Goal: Transaction & Acquisition: Purchase product/service

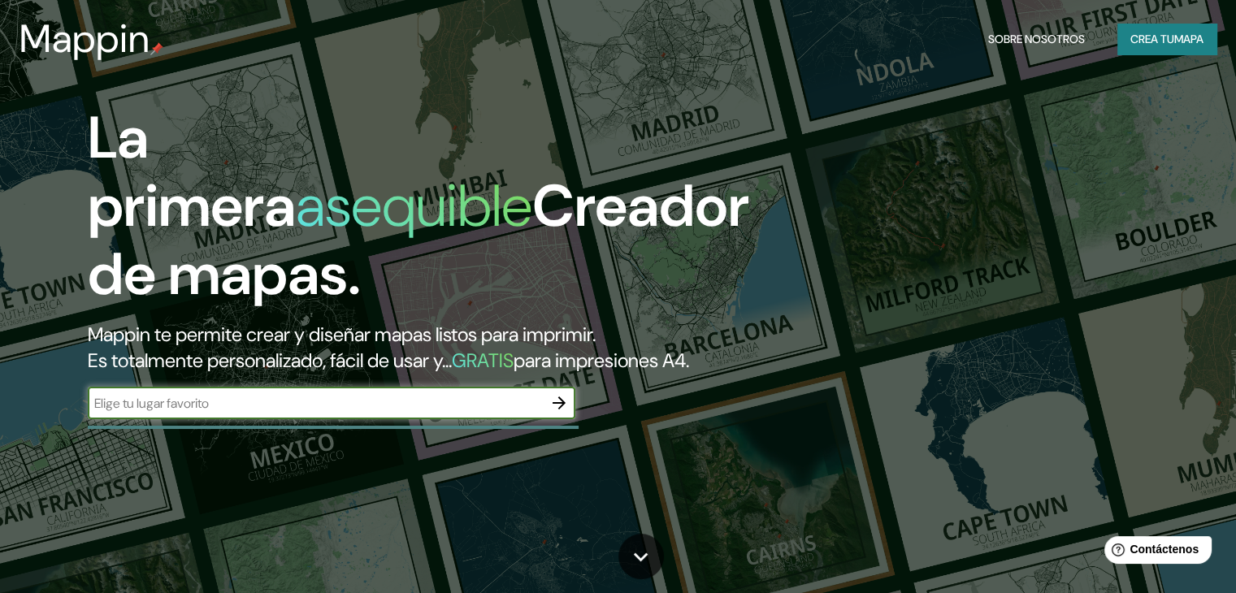
click at [392, 413] on input "text" at bounding box center [315, 403] width 455 height 19
type input "[GEOGRAPHIC_DATA]"
click at [562, 413] on icon "button" at bounding box center [559, 403] width 20 height 20
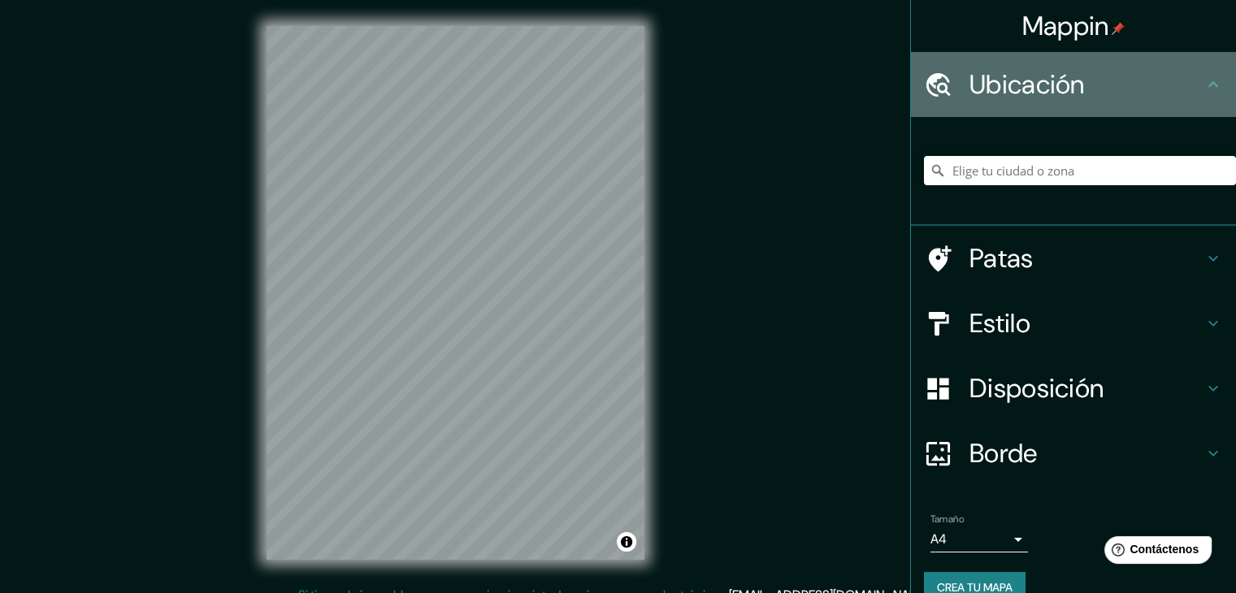
click at [1025, 73] on font "Ubicación" at bounding box center [1026, 84] width 115 height 34
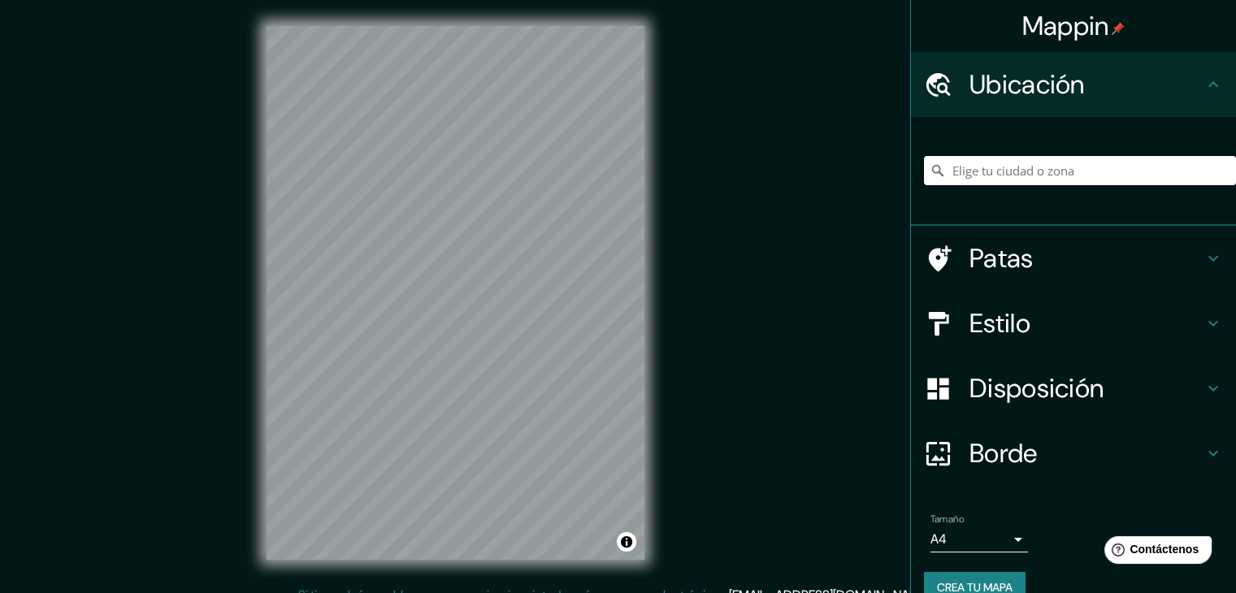
click at [1034, 163] on input "Elige tu ciudad o zona" at bounding box center [1080, 170] width 312 height 29
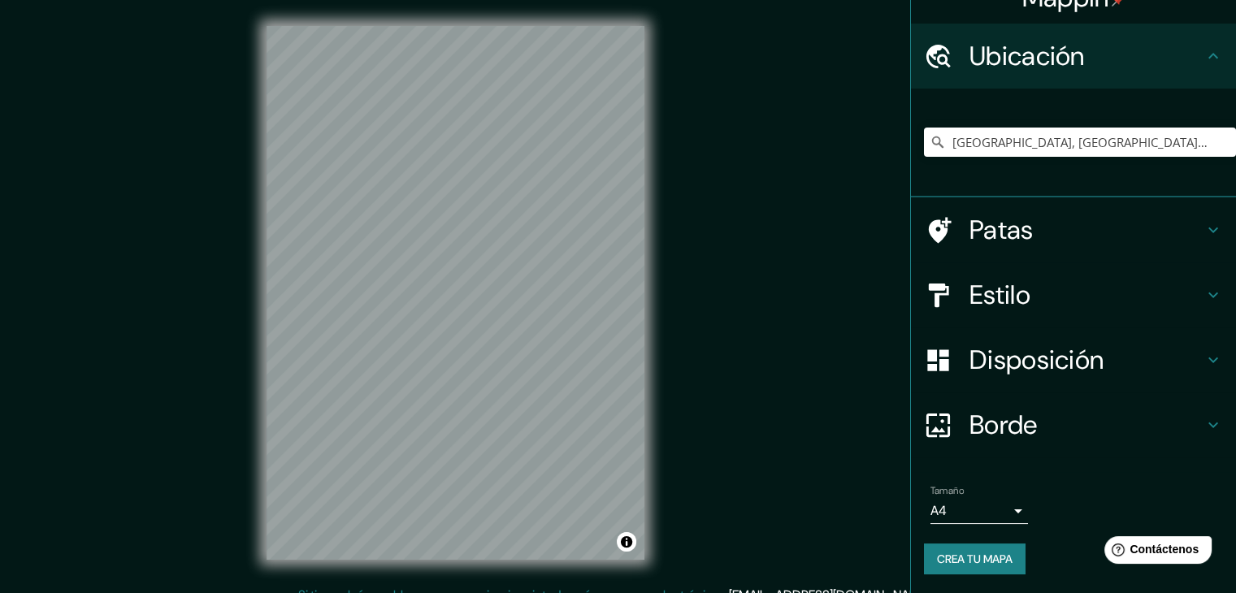
click at [1003, 300] on font "Estilo" at bounding box center [999, 295] width 61 height 34
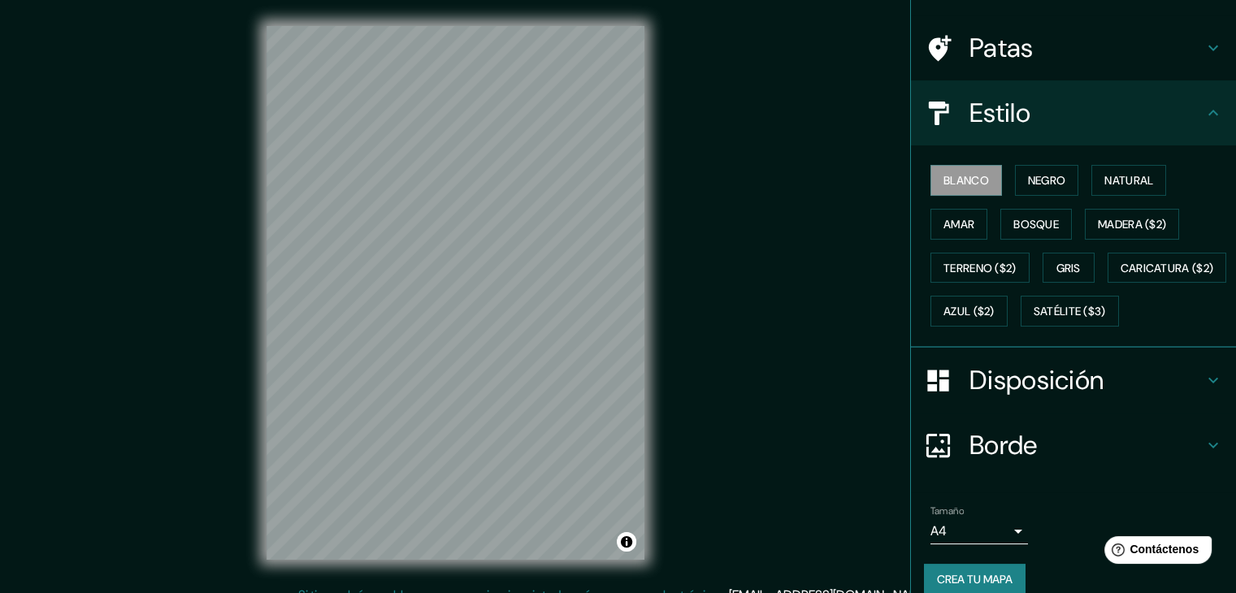
scroll to position [110, 0]
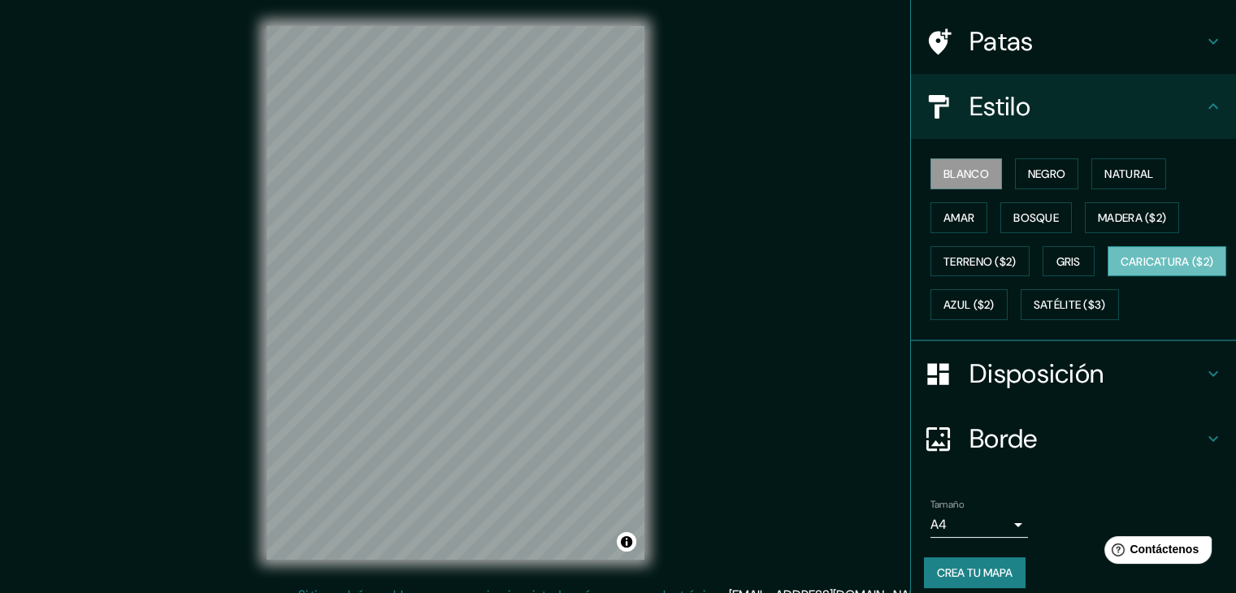
click at [1107, 277] on button "Caricatura ($2)" at bounding box center [1166, 261] width 119 height 31
click at [1120, 272] on font "Caricatura ($2)" at bounding box center [1166, 261] width 93 height 21
click at [737, 391] on div "Mappin Ubicación [GEOGRAPHIC_DATA], [GEOGRAPHIC_DATA], [GEOGRAPHIC_DATA] Patas …" at bounding box center [618, 306] width 1236 height 612
click at [717, 345] on div "Mappin Ubicación [GEOGRAPHIC_DATA], [GEOGRAPHIC_DATA], [GEOGRAPHIC_DATA] Patas …" at bounding box center [618, 306] width 1236 height 612
click at [768, 440] on div "Mappin Ubicación [GEOGRAPHIC_DATA], [GEOGRAPHIC_DATA], [GEOGRAPHIC_DATA] Patas …" at bounding box center [618, 306] width 1236 height 612
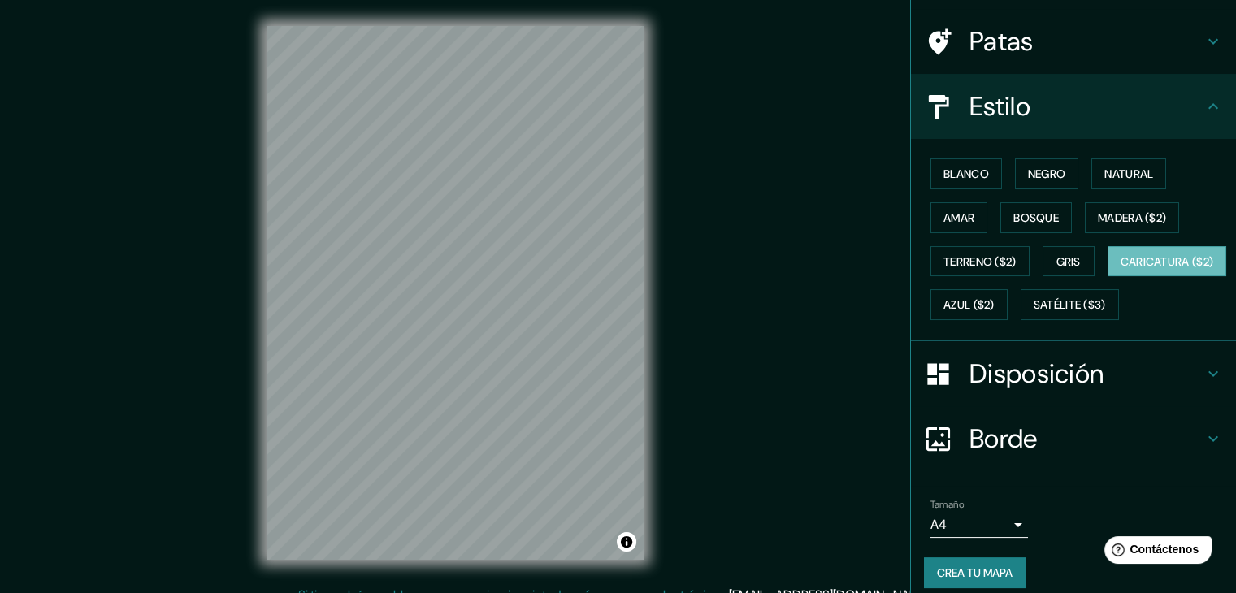
click at [178, 296] on div "Mappin Ubicación [GEOGRAPHIC_DATA], [GEOGRAPHIC_DATA], [GEOGRAPHIC_DATA] Patas …" at bounding box center [618, 306] width 1236 height 612
click at [237, 313] on div "Mappin Ubicación [GEOGRAPHIC_DATA], [GEOGRAPHIC_DATA], [GEOGRAPHIC_DATA] Patas …" at bounding box center [618, 306] width 1236 height 612
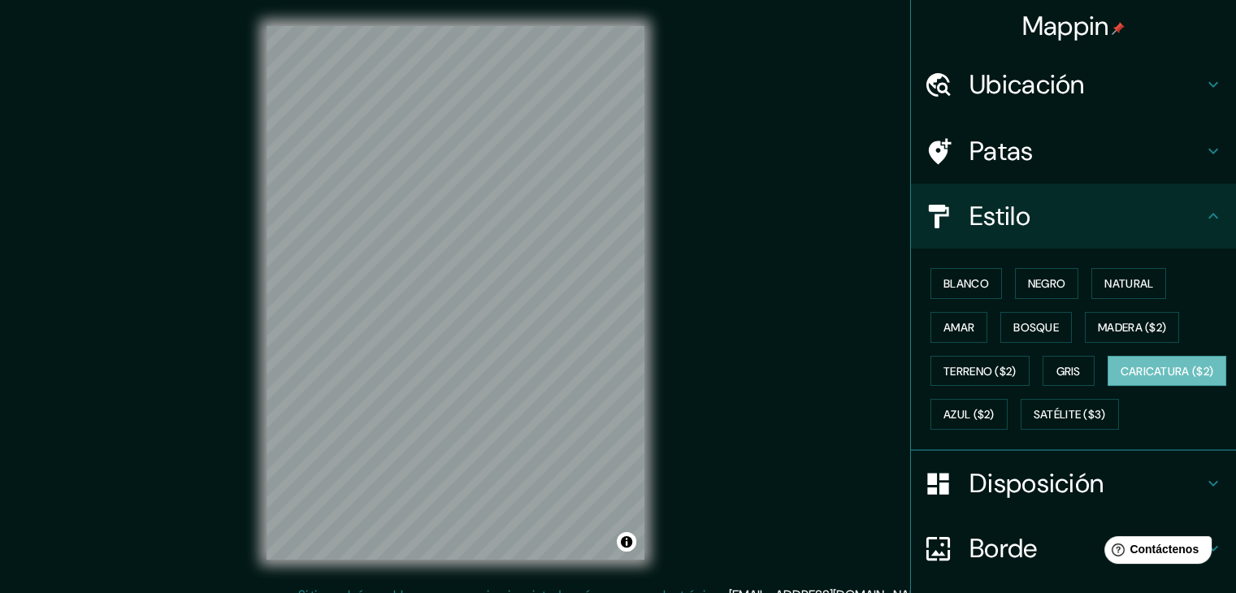
scroll to position [0, 0]
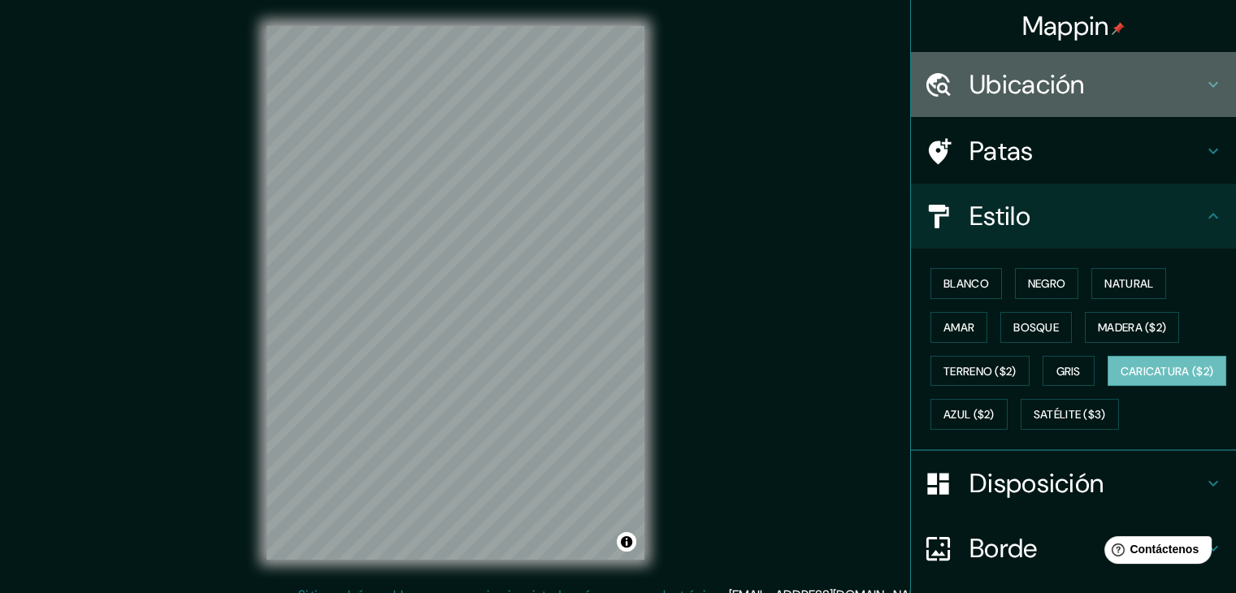
click at [1042, 98] on font "Ubicación" at bounding box center [1026, 84] width 115 height 34
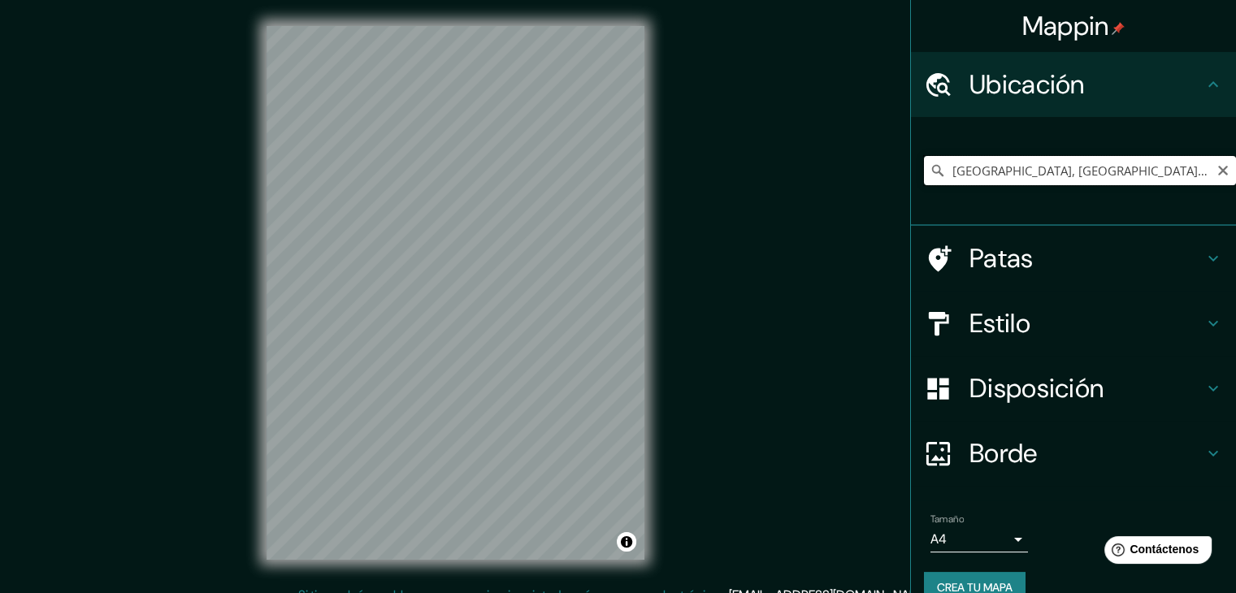
click at [1184, 176] on input "[GEOGRAPHIC_DATA], [GEOGRAPHIC_DATA], [GEOGRAPHIC_DATA]" at bounding box center [1080, 170] width 312 height 29
drag, startPoint x: 1184, startPoint y: 176, endPoint x: 995, endPoint y: 175, distance: 188.5
click at [995, 175] on input "[GEOGRAPHIC_DATA], [GEOGRAPHIC_DATA], [GEOGRAPHIC_DATA]" at bounding box center [1080, 170] width 312 height 29
type input "Industrial, Paucarpata, [GEOGRAPHIC_DATA], [GEOGRAPHIC_DATA]"
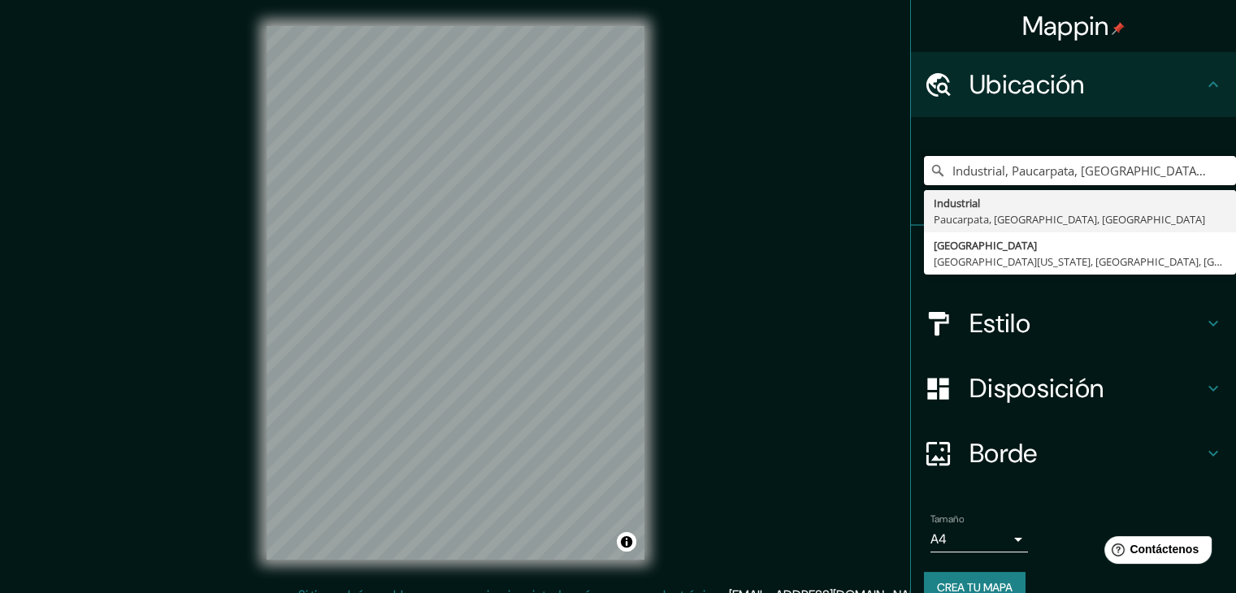
scroll to position [0, 64]
drag, startPoint x: 937, startPoint y: 170, endPoint x: 1245, endPoint y: 177, distance: 308.0
click at [1236, 177] on html "Mappin Ubicación Industrial, [GEOGRAPHIC_DATA], [GEOGRAPHIC_DATA], [GEOGRAPHIC_…" at bounding box center [618, 296] width 1236 height 593
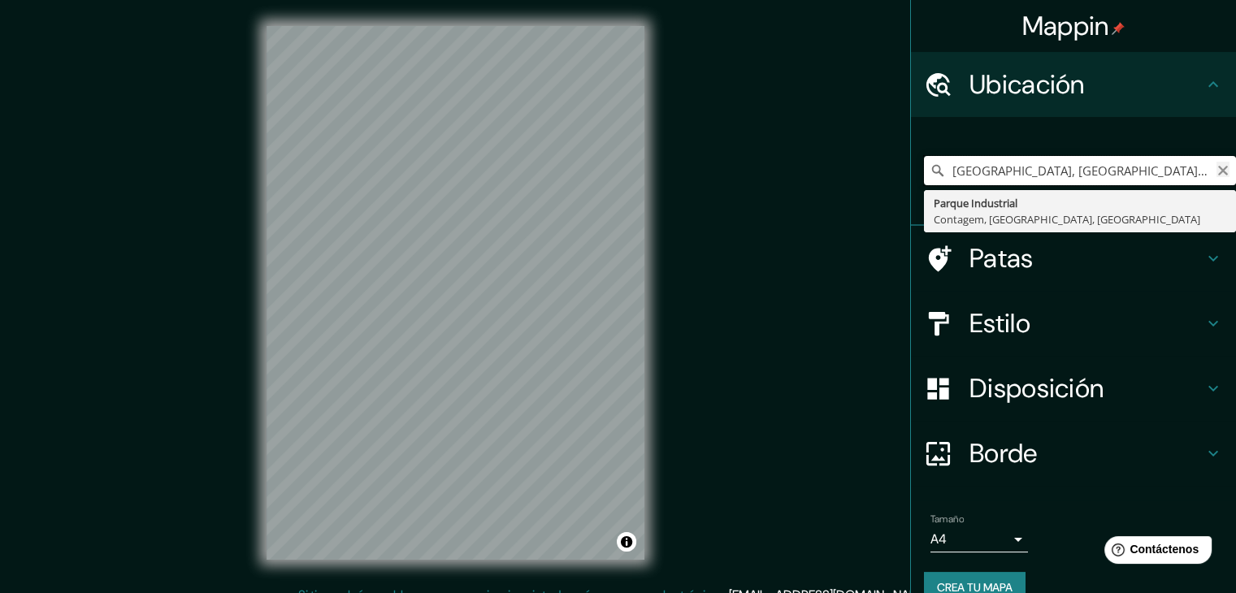
scroll to position [0, 24]
drag, startPoint x: 1035, startPoint y: 171, endPoint x: 1221, endPoint y: 161, distance: 186.3
click at [1221, 161] on input "[GEOGRAPHIC_DATA], [GEOGRAPHIC_DATA], [GEOGRAPHIC_DATA], [GEOGRAPHIC_DATA]" at bounding box center [1080, 170] width 312 height 29
type input "Industrial, Paucarpata, [GEOGRAPHIC_DATA], [GEOGRAPHIC_DATA]"
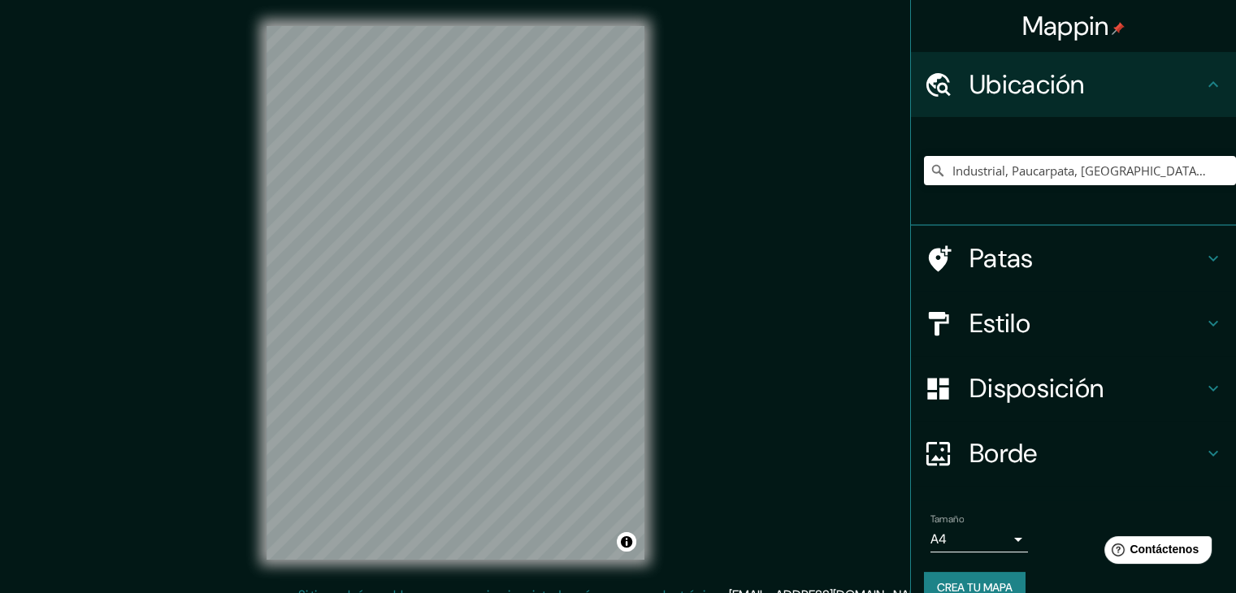
click at [1049, 316] on h4 "Estilo" at bounding box center [1086, 323] width 234 height 33
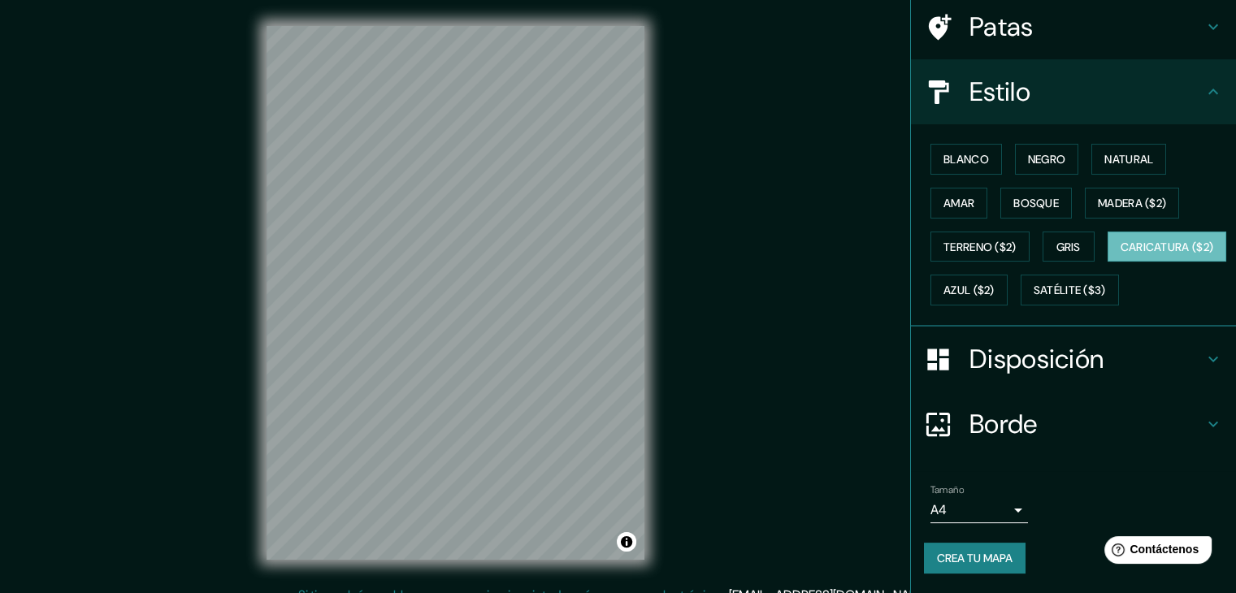
click at [1059, 417] on h4 "Borde" at bounding box center [1086, 424] width 234 height 33
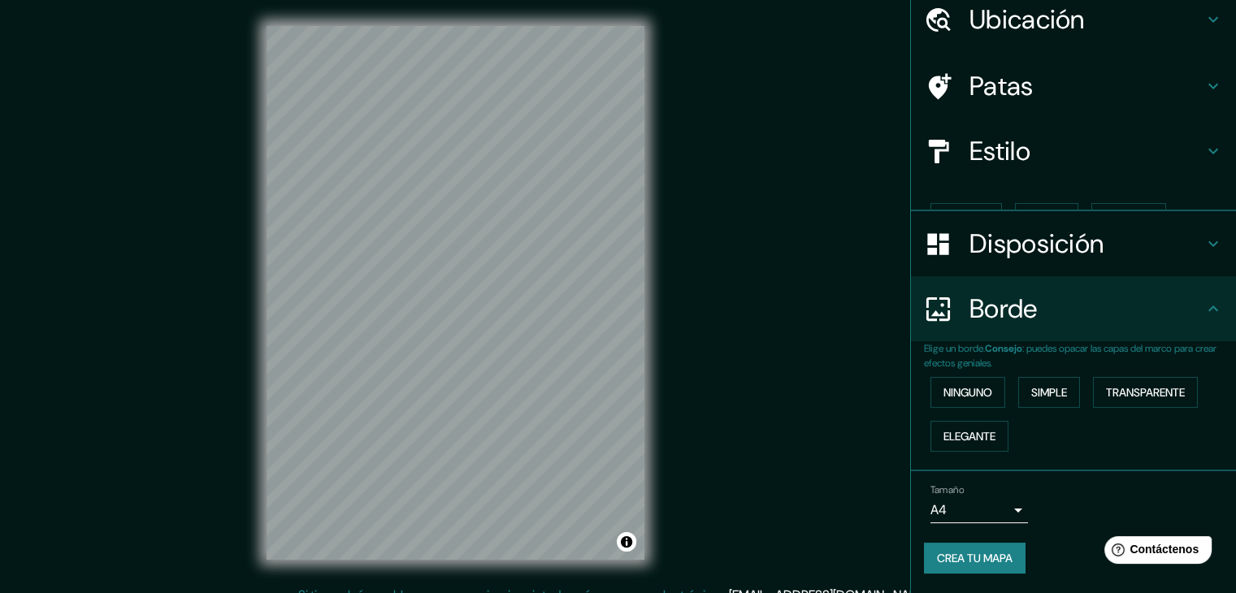
scroll to position [37, 0]
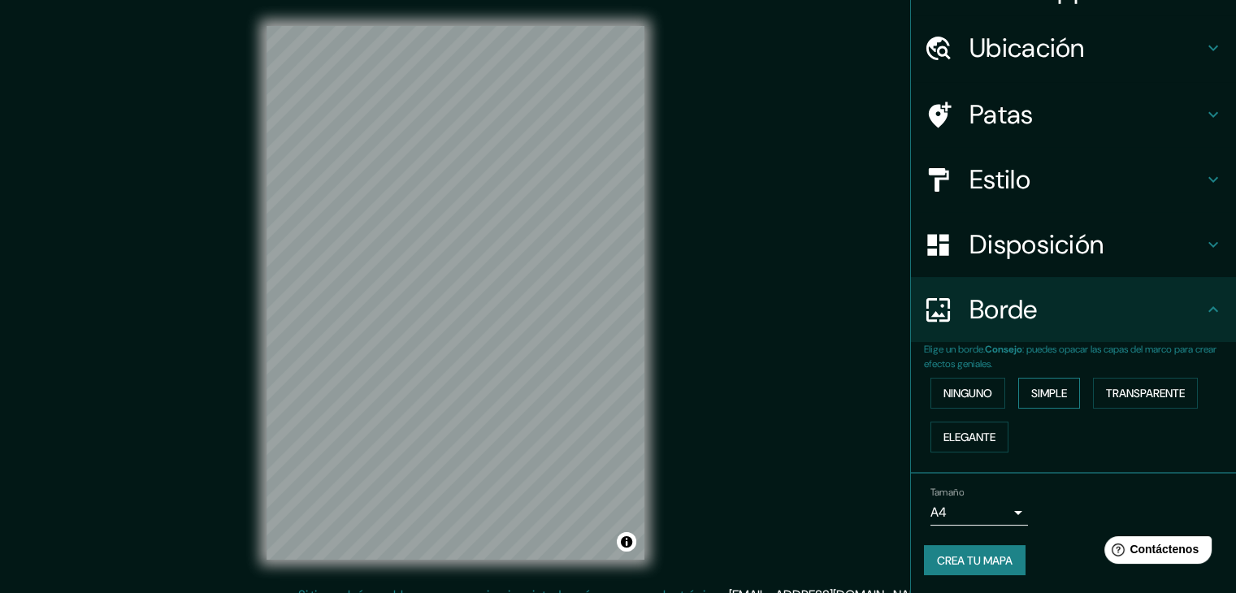
click at [1050, 394] on font "Simple" at bounding box center [1049, 393] width 36 height 15
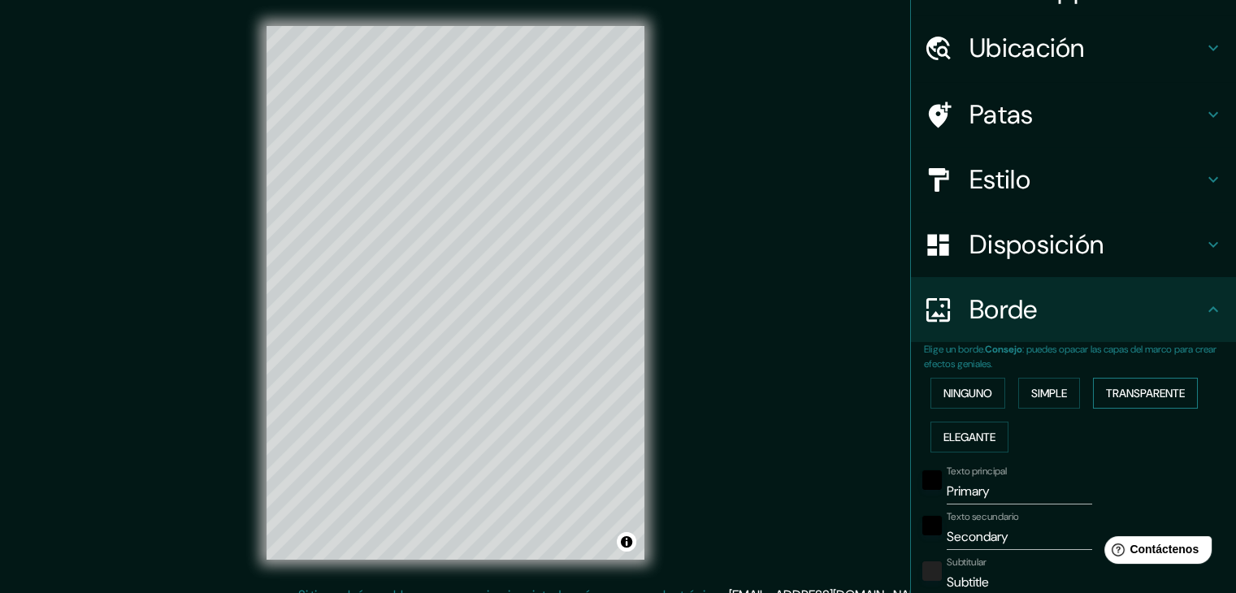
click at [1125, 397] on font "Transparente" at bounding box center [1145, 393] width 79 height 15
click at [946, 430] on font "Elegante" at bounding box center [969, 437] width 52 height 15
click at [949, 394] on font "Ninguno" at bounding box center [967, 393] width 49 height 15
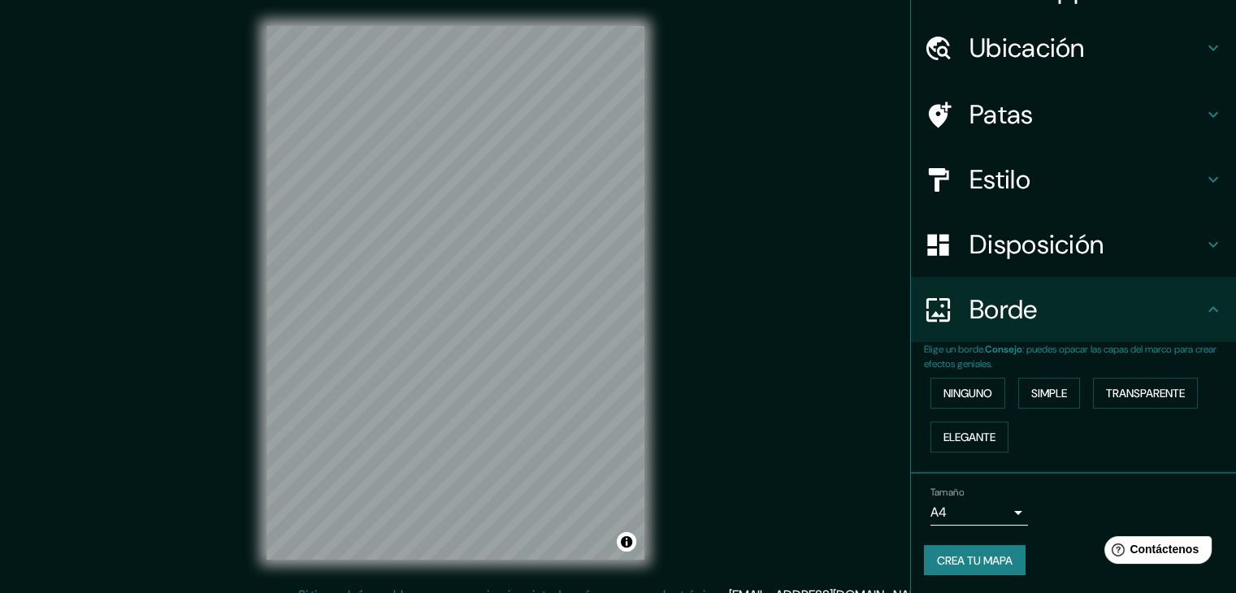
click at [1012, 241] on font "Disposición" at bounding box center [1036, 245] width 134 height 34
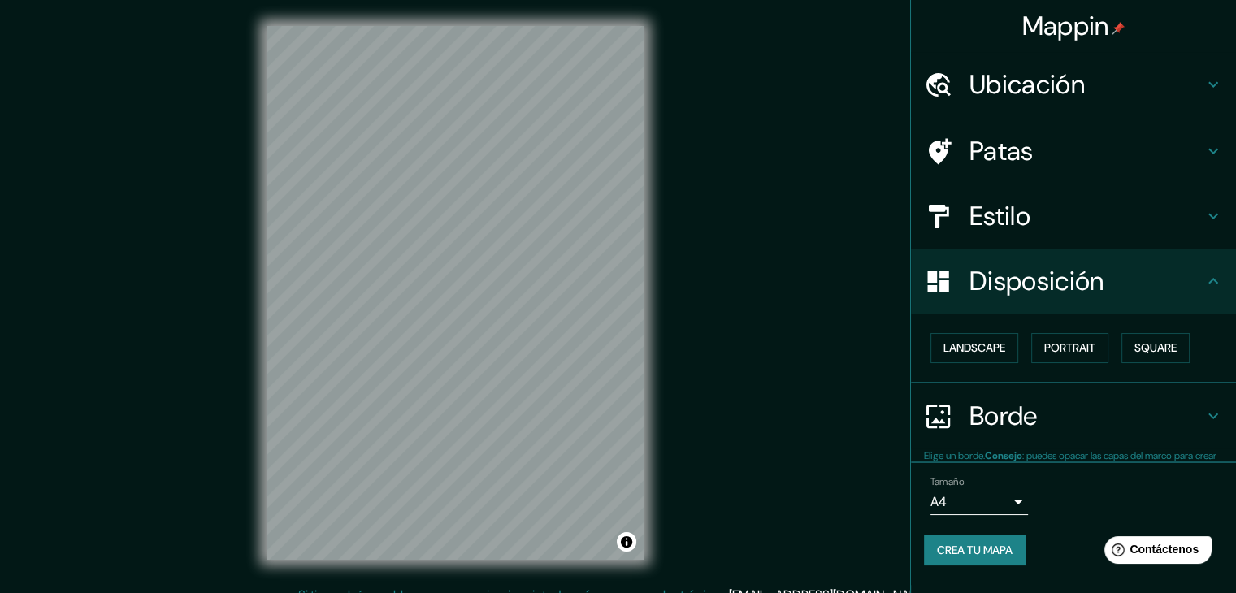
scroll to position [0, 0]
click at [1027, 347] on font "Retrato" at bounding box center [1046, 348] width 47 height 15
click at [991, 349] on button "Paisaje" at bounding box center [963, 348] width 67 height 31
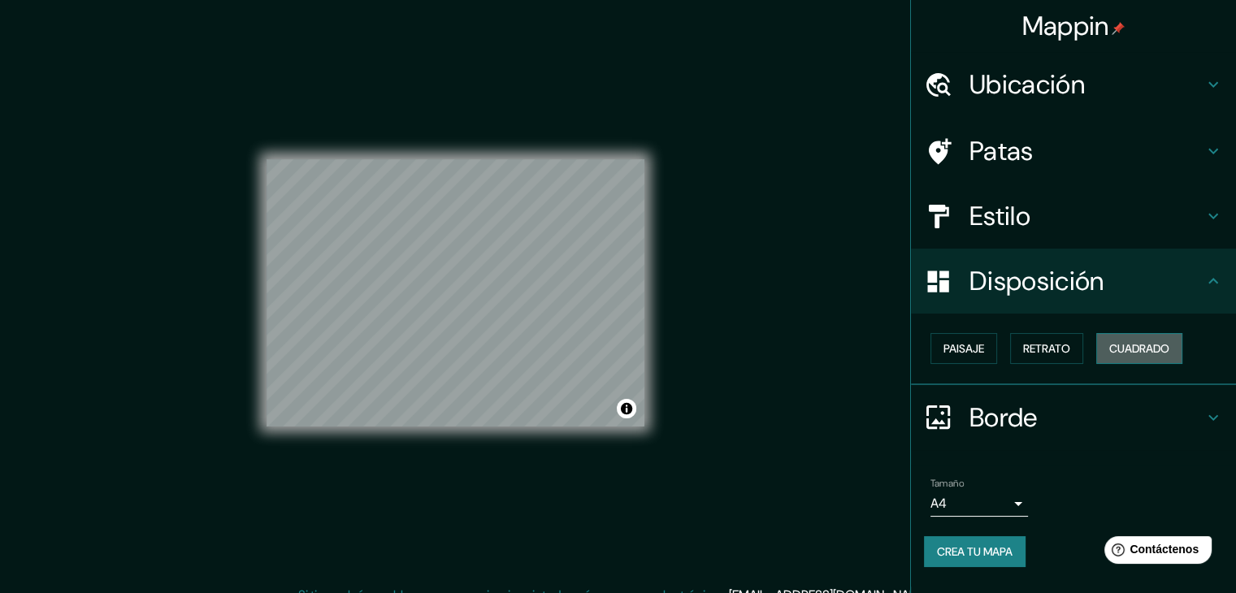
click at [1160, 351] on font "Cuadrado" at bounding box center [1139, 348] width 60 height 15
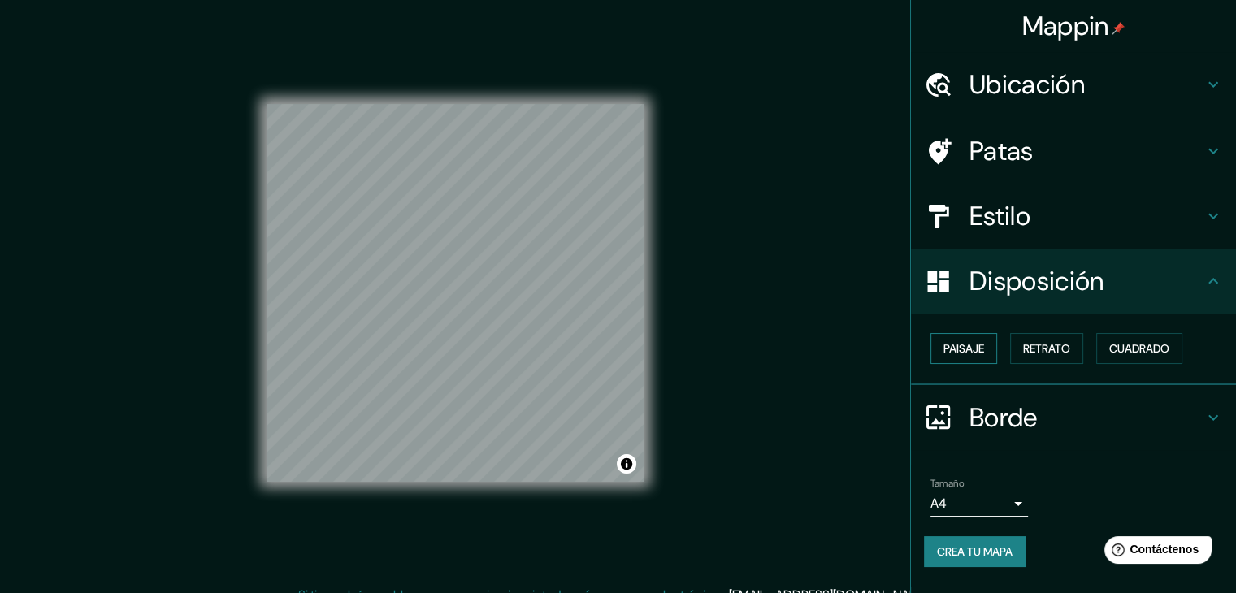
click at [972, 353] on font "Paisaje" at bounding box center [963, 348] width 41 height 15
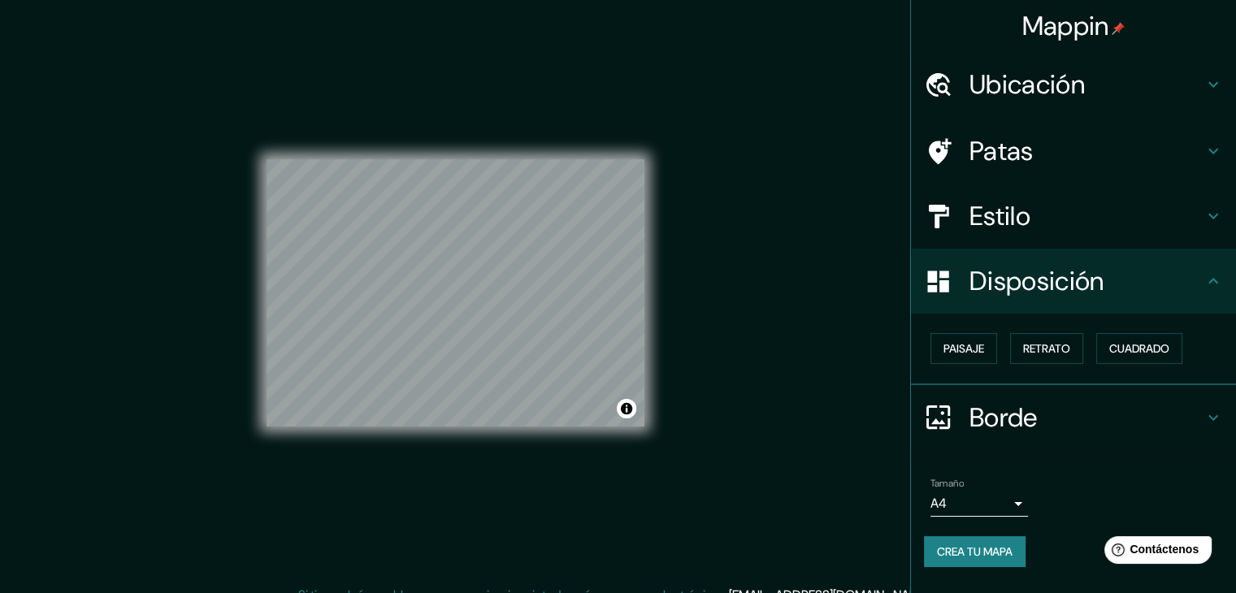
click at [1056, 219] on h4 "Estilo" at bounding box center [1086, 216] width 234 height 33
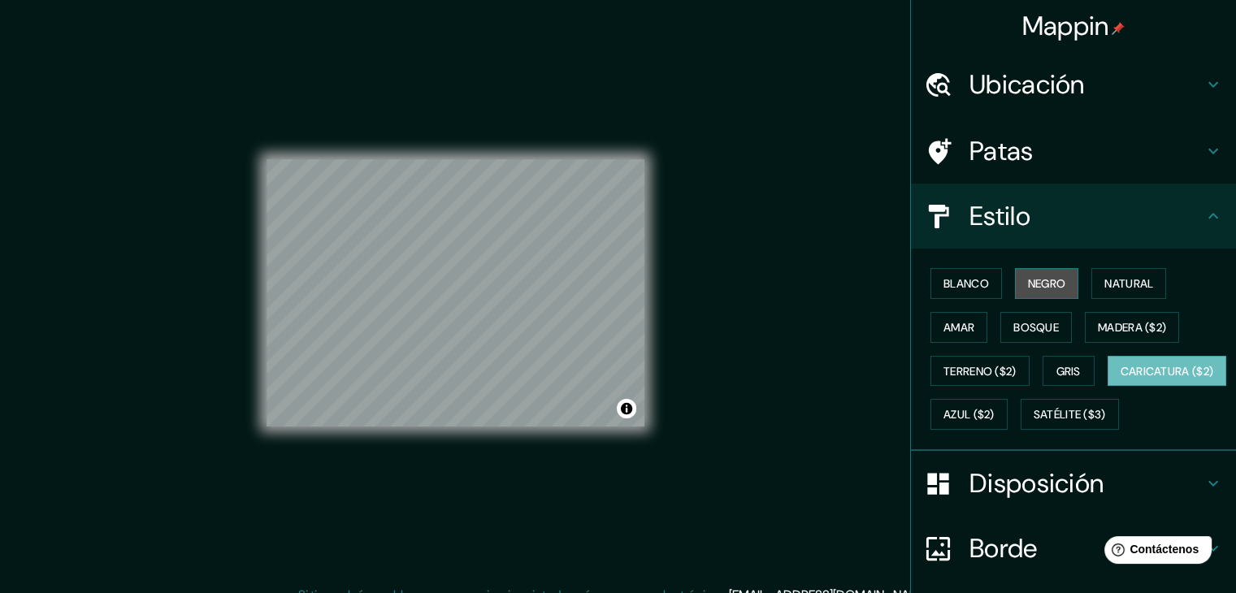
click at [1060, 284] on button "Negro" at bounding box center [1047, 283] width 64 height 31
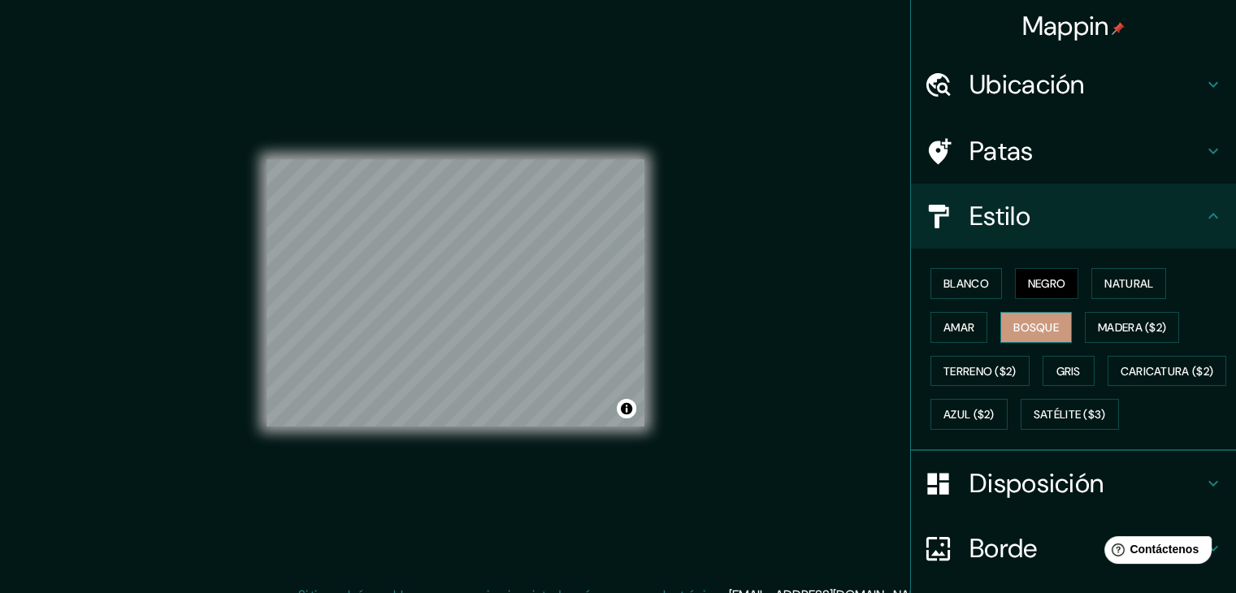
click at [1052, 326] on button "Bosque" at bounding box center [1036, 327] width 72 height 31
click at [969, 325] on button "Amar" at bounding box center [958, 327] width 57 height 31
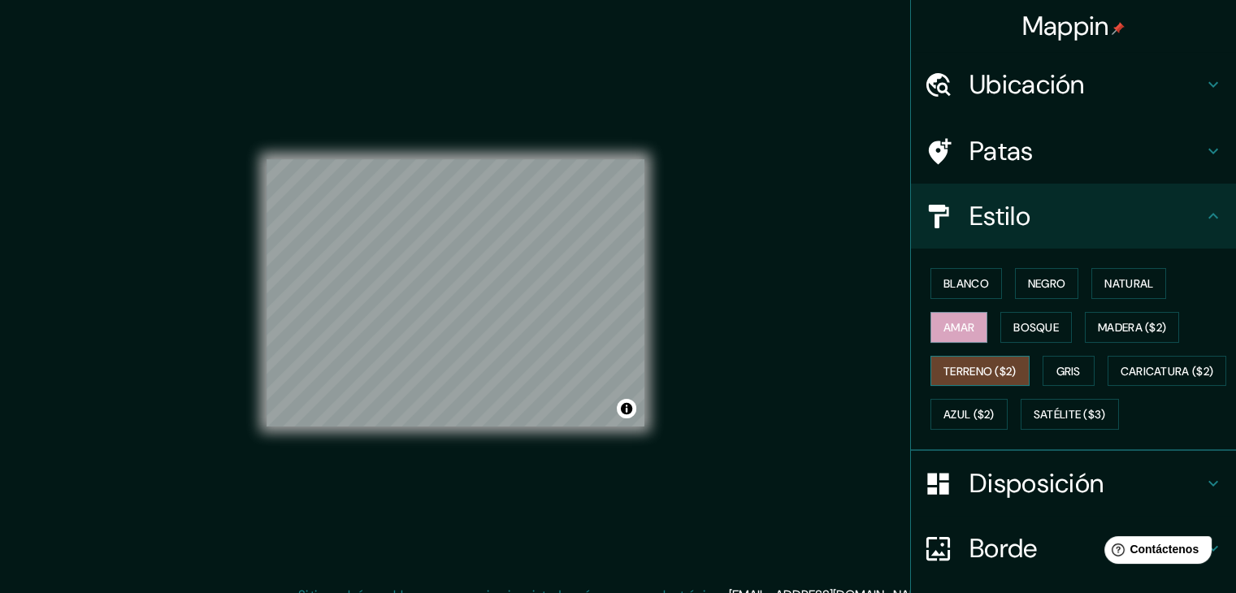
click at [986, 366] on font "Terreno ($2)" at bounding box center [979, 371] width 73 height 15
click at [1120, 379] on font "Caricatura ($2)" at bounding box center [1166, 371] width 93 height 15
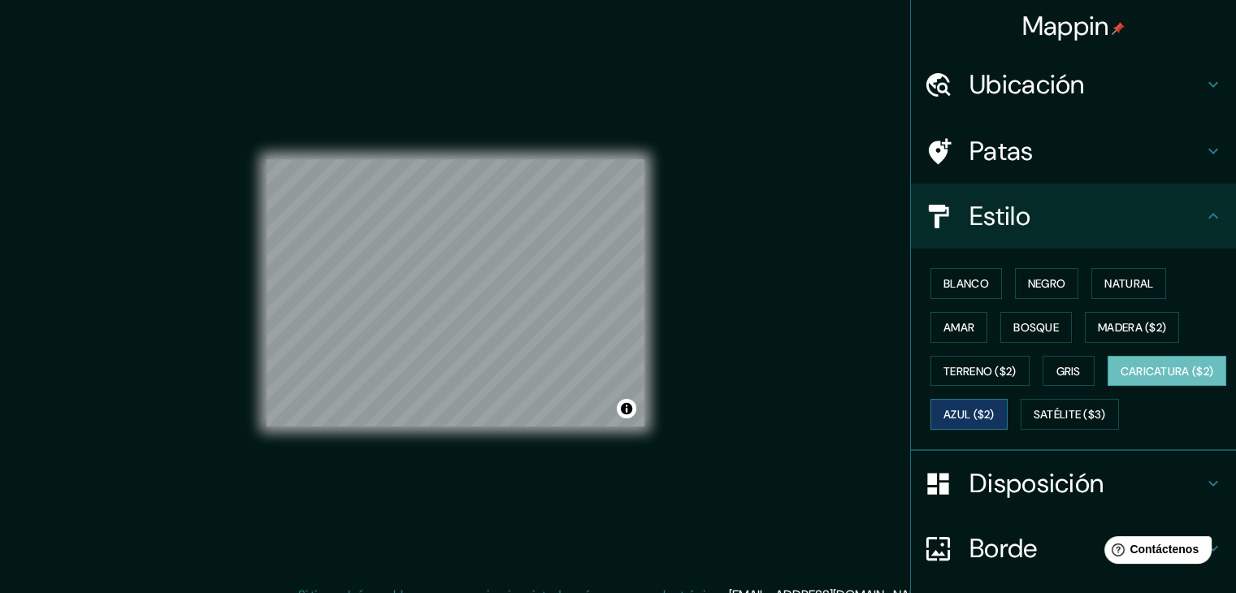
click at [1008, 420] on button "Azul ($2)" at bounding box center [968, 414] width 77 height 31
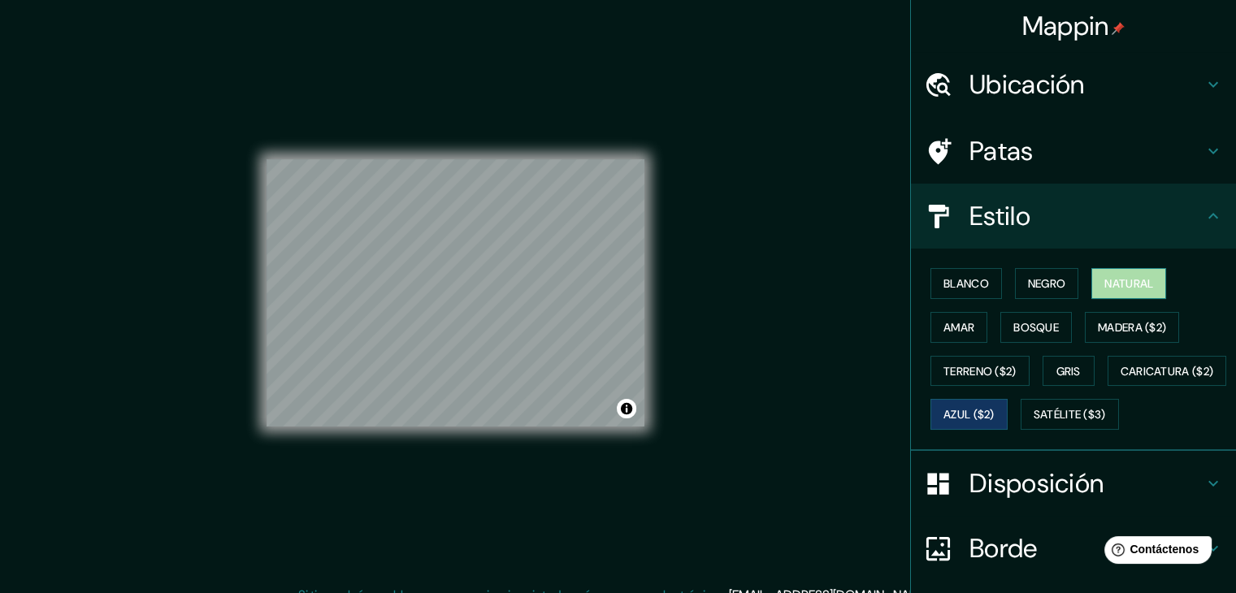
click at [1121, 293] on button "Natural" at bounding box center [1128, 283] width 75 height 31
click at [1121, 323] on font "Madera ($2)" at bounding box center [1132, 327] width 68 height 15
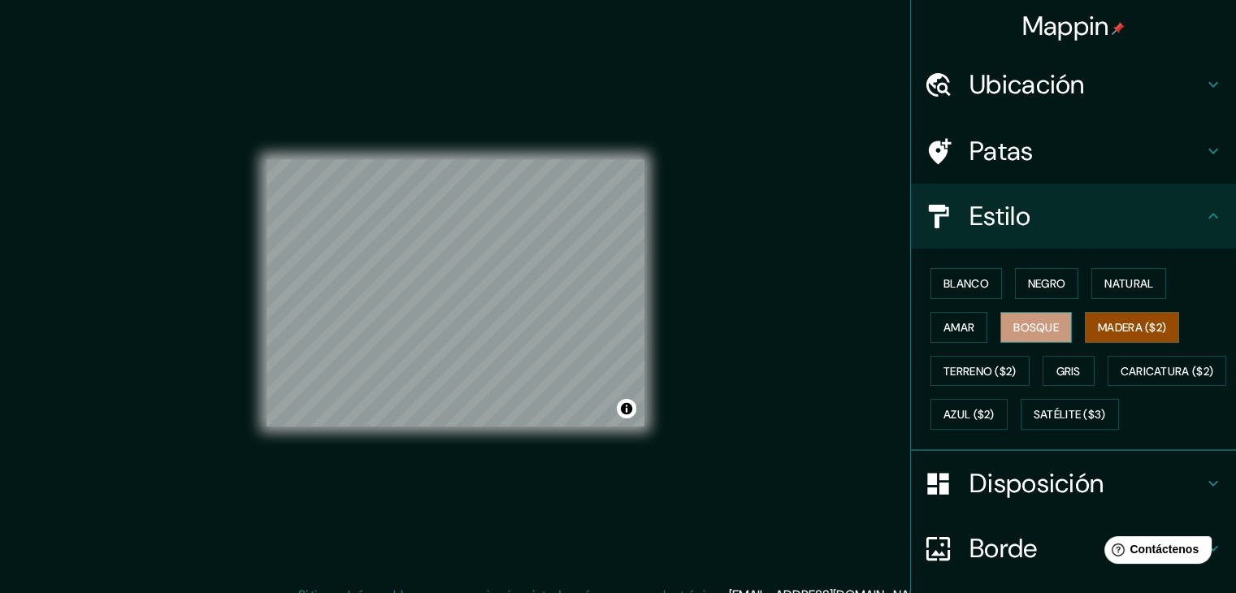
click at [1043, 332] on font "Bosque" at bounding box center [1036, 327] width 46 height 15
click at [972, 326] on button "Amar" at bounding box center [958, 327] width 57 height 31
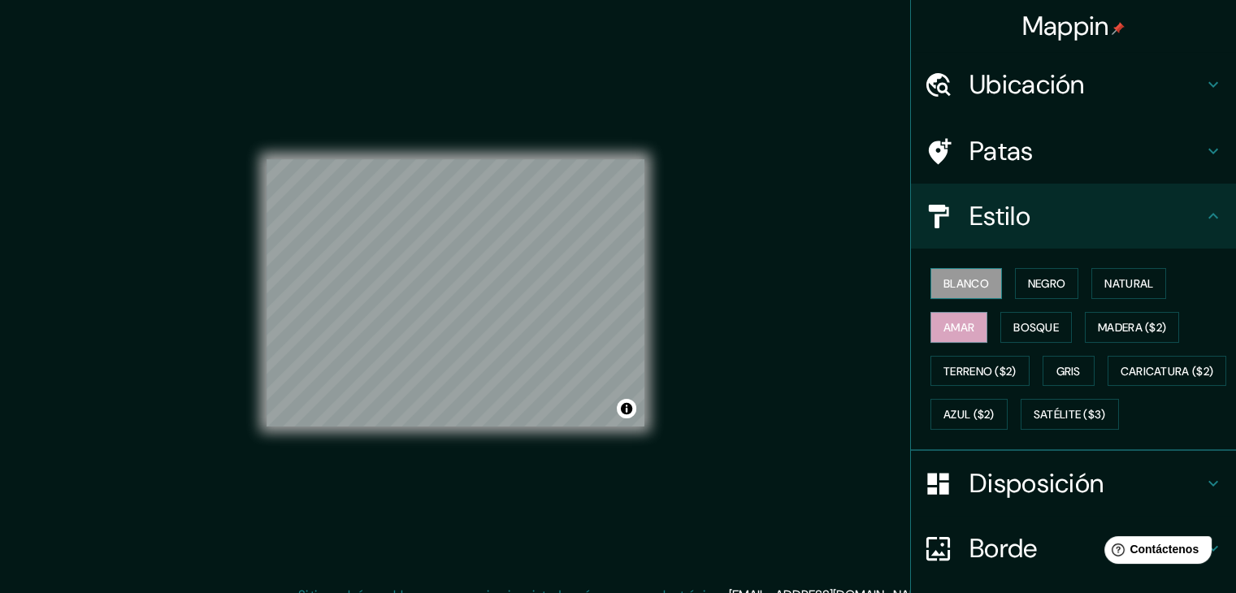
click at [969, 276] on font "Blanco" at bounding box center [966, 283] width 46 height 15
click at [1039, 277] on font "Negro" at bounding box center [1047, 283] width 38 height 15
click at [983, 290] on button "Blanco" at bounding box center [966, 283] width 72 height 31
click at [1107, 387] on button "Caricatura ($2)" at bounding box center [1166, 371] width 119 height 31
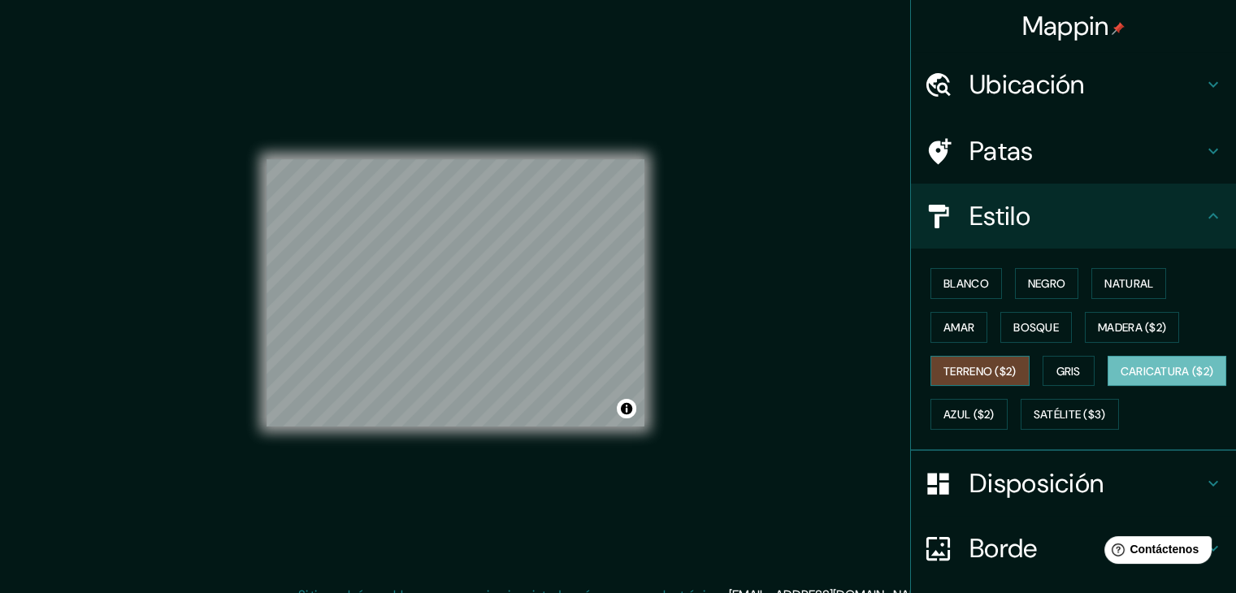
click at [982, 374] on font "Terreno ($2)" at bounding box center [979, 371] width 73 height 15
click at [954, 317] on font "Amar" at bounding box center [958, 327] width 31 height 21
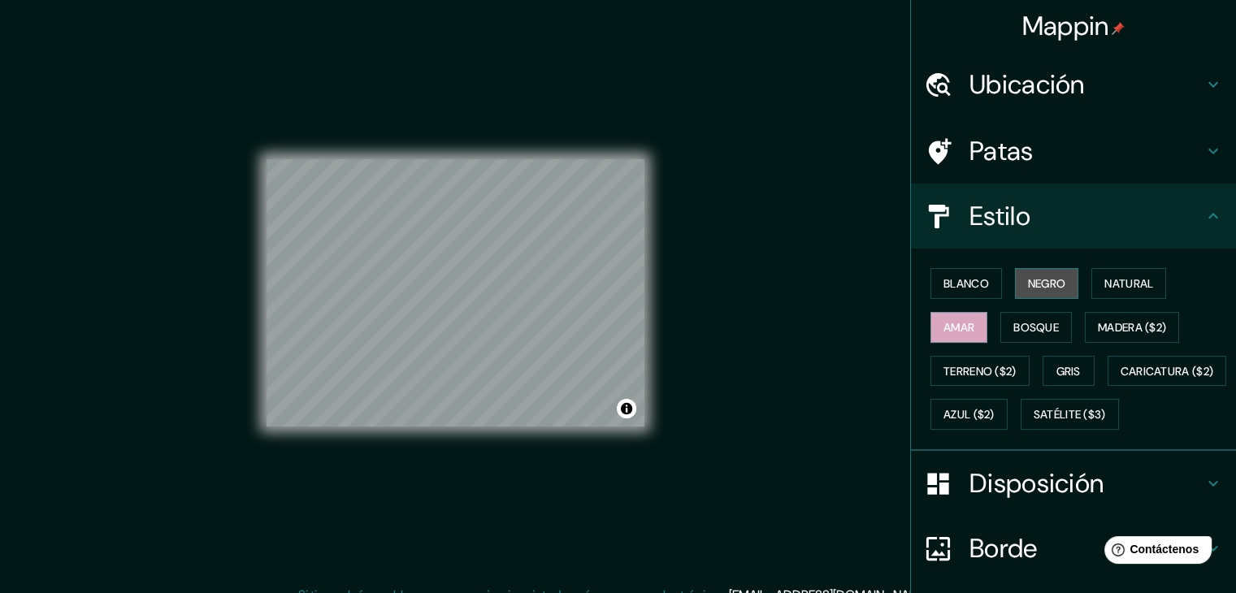
click at [1035, 276] on font "Negro" at bounding box center [1047, 283] width 38 height 15
click at [981, 283] on button "Blanco" at bounding box center [966, 283] width 72 height 31
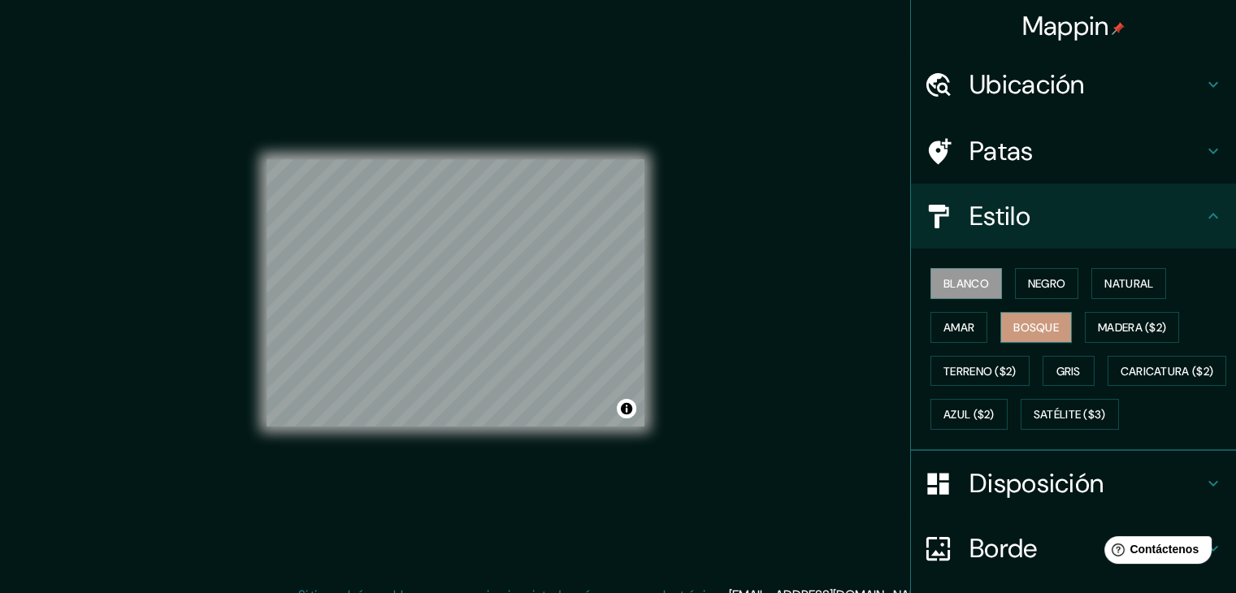
click at [1013, 323] on font "Bosque" at bounding box center [1036, 327] width 46 height 15
click at [989, 380] on button "Terreno ($2)" at bounding box center [979, 371] width 99 height 31
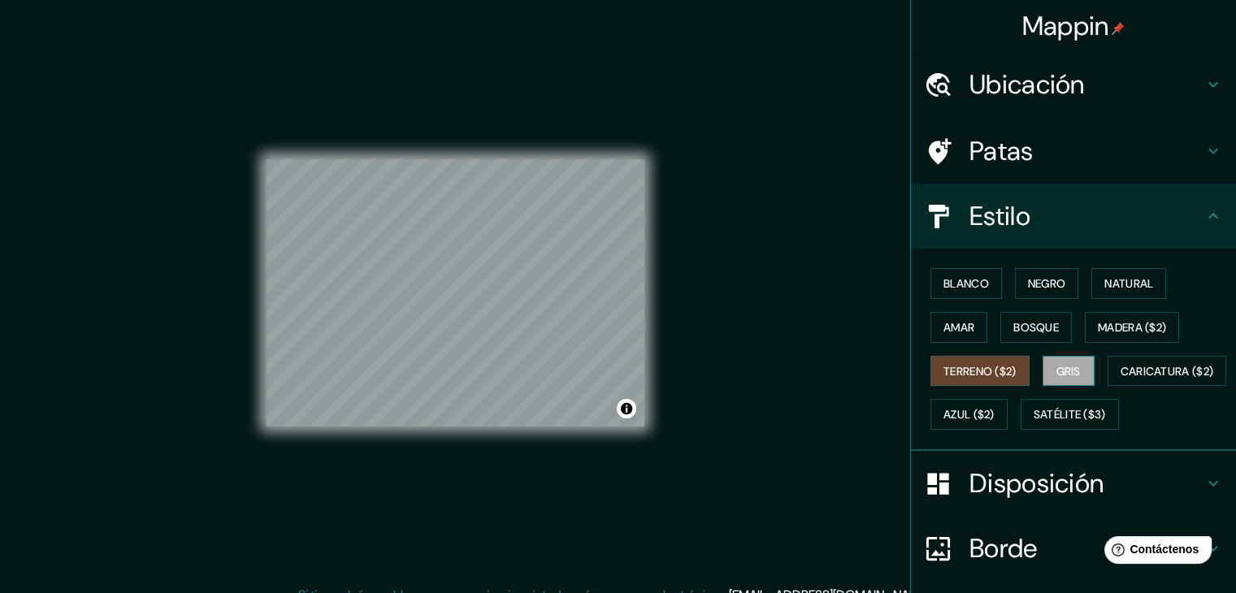
click at [1056, 375] on font "Gris" at bounding box center [1068, 371] width 24 height 15
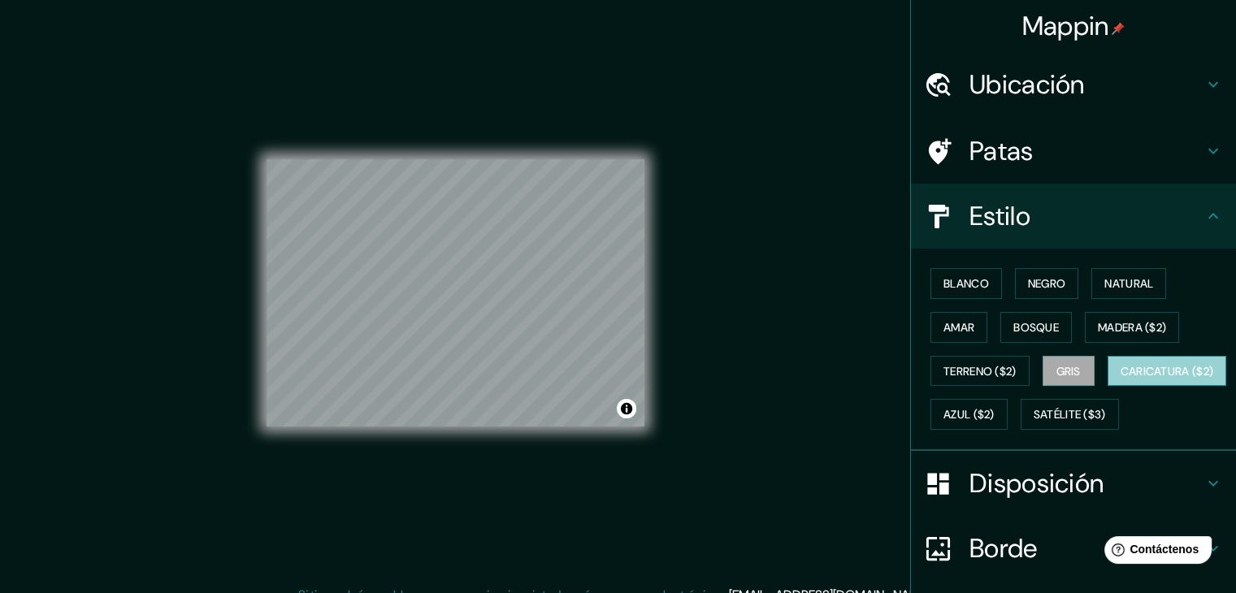
click at [1120, 379] on font "Caricatura ($2)" at bounding box center [1166, 371] width 93 height 15
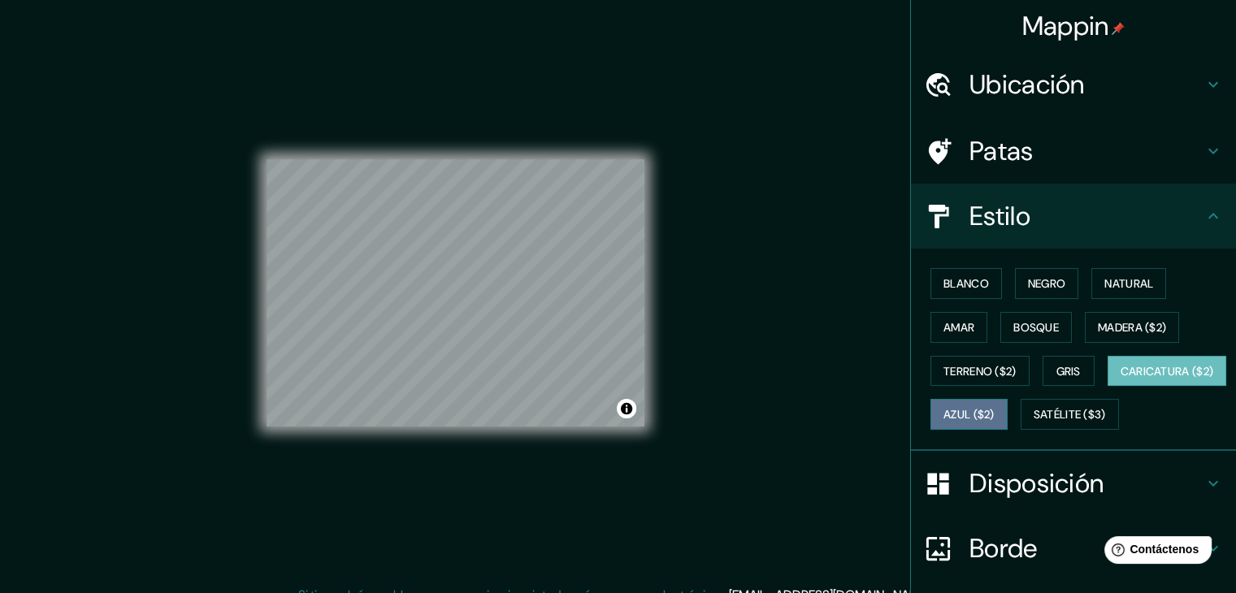
click at [1008, 409] on button "Azul ($2)" at bounding box center [968, 414] width 77 height 31
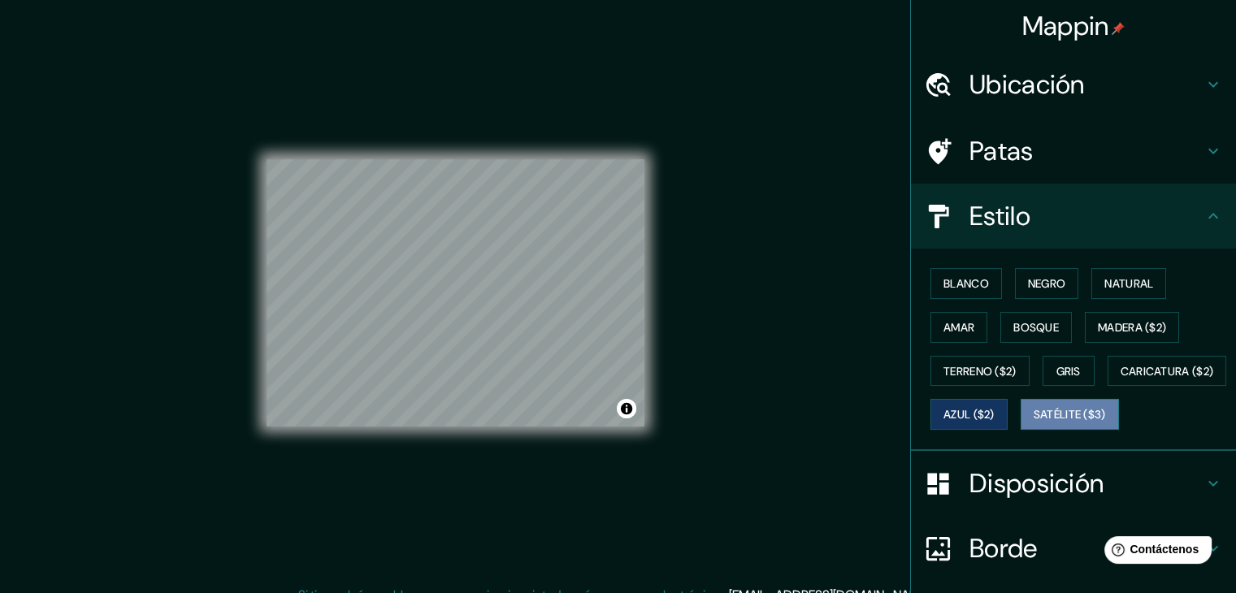
click at [1034, 425] on font "Satélite ($3)" at bounding box center [1070, 414] width 72 height 21
click at [954, 394] on div "Blanco Negro Natural Amar Bosque Madera ($2) Terreno ($2) Gris Caricatura ($2) …" at bounding box center [1080, 349] width 312 height 175
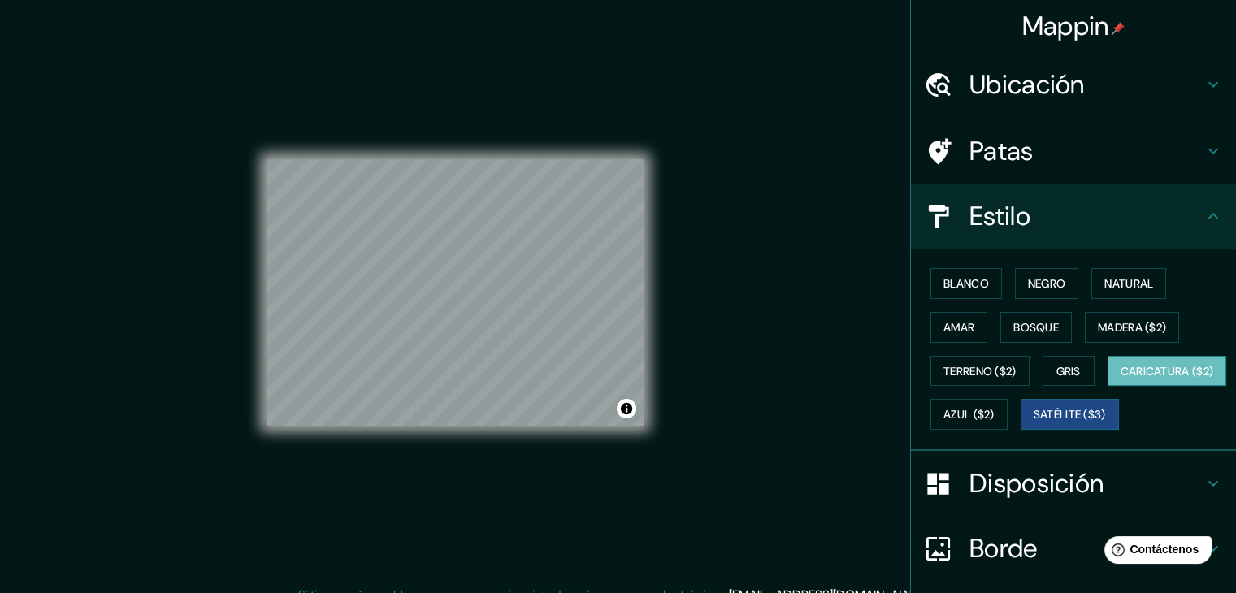
click at [1120, 379] on font "Caricatura ($2)" at bounding box center [1166, 371] width 93 height 15
click at [964, 365] on font "Terreno ($2)" at bounding box center [979, 371] width 73 height 15
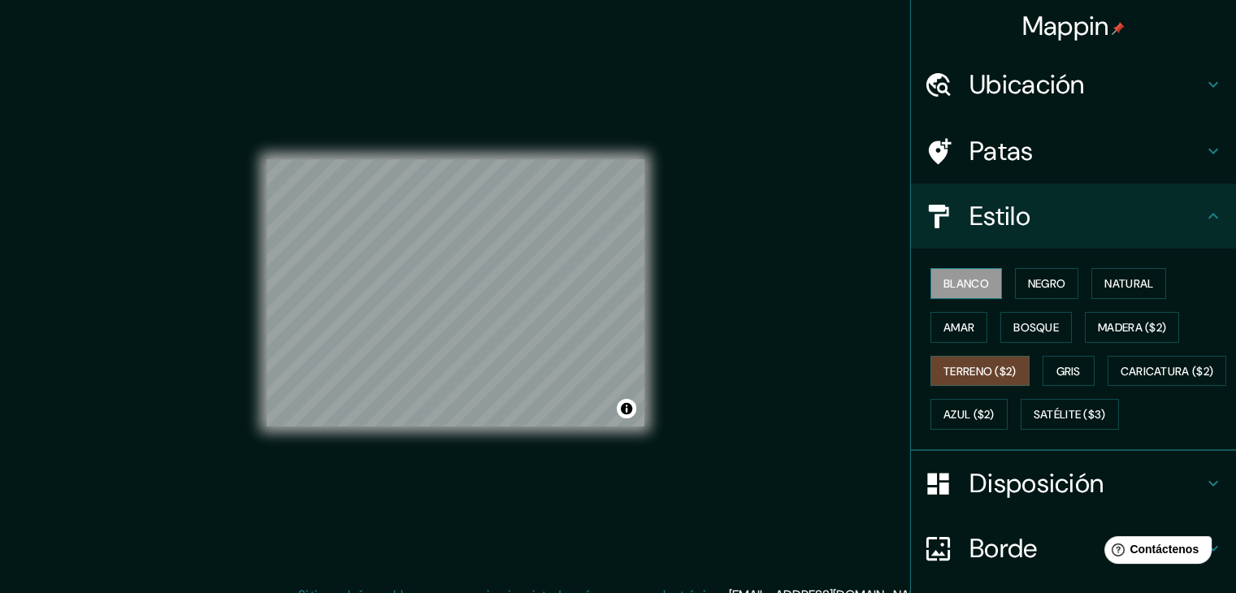
click at [959, 294] on button "Blanco" at bounding box center [966, 283] width 72 height 31
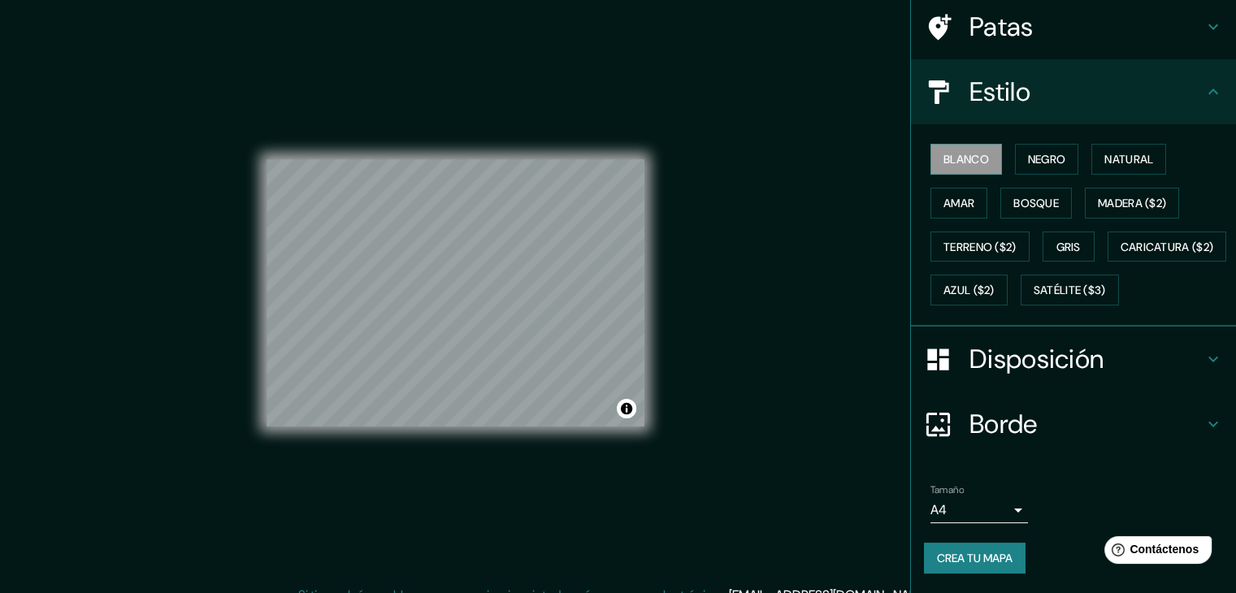
click at [1050, 374] on font "Disposición" at bounding box center [1036, 359] width 134 height 34
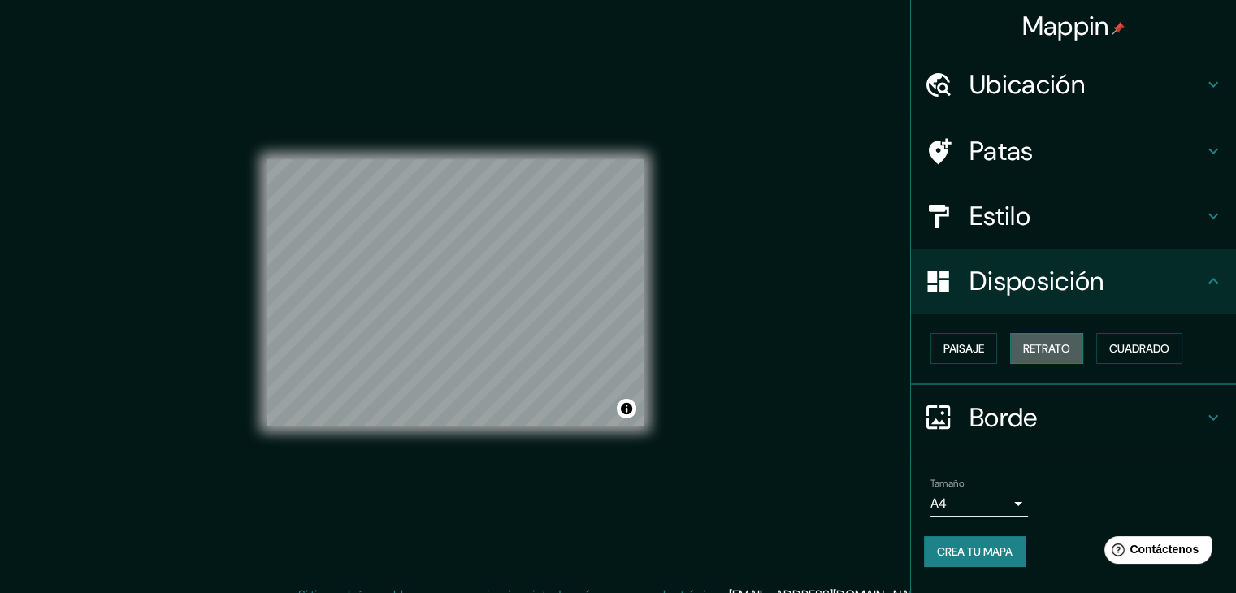
click at [1056, 353] on font "Retrato" at bounding box center [1046, 348] width 47 height 15
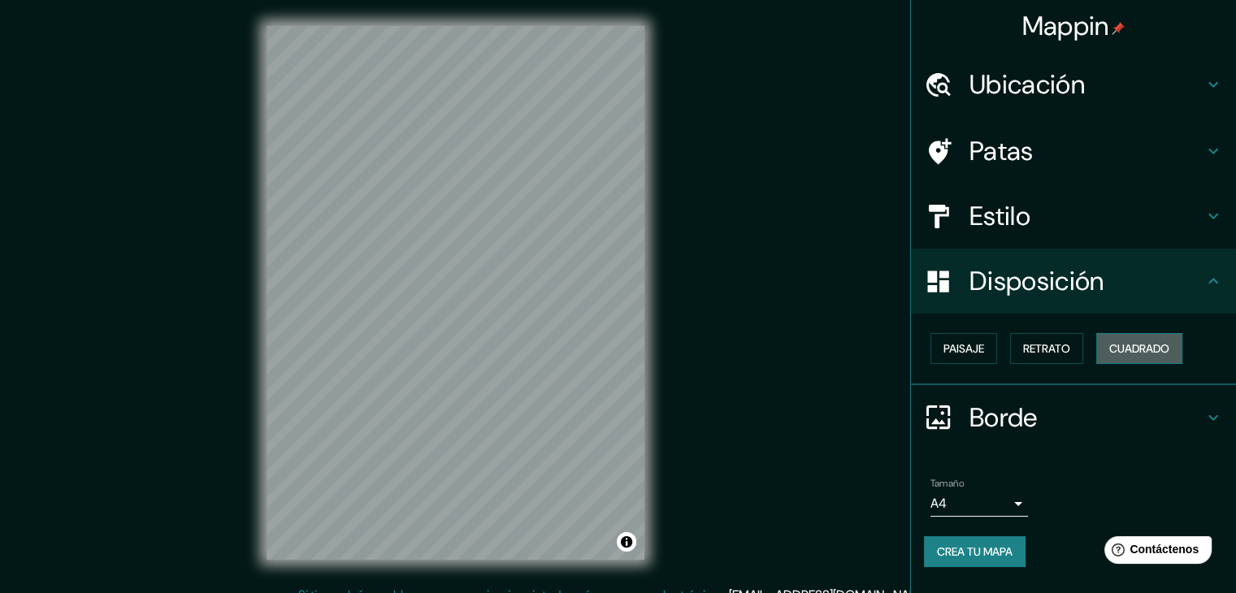
click at [1133, 339] on font "Cuadrado" at bounding box center [1139, 348] width 60 height 21
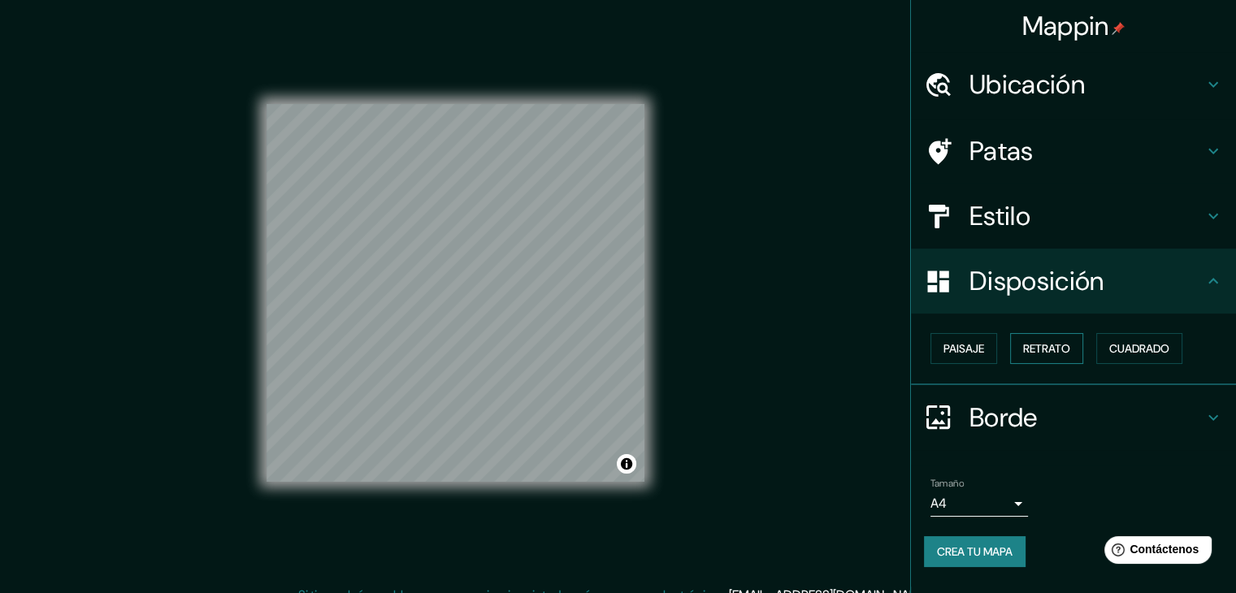
click at [1073, 355] on button "Retrato" at bounding box center [1046, 348] width 73 height 31
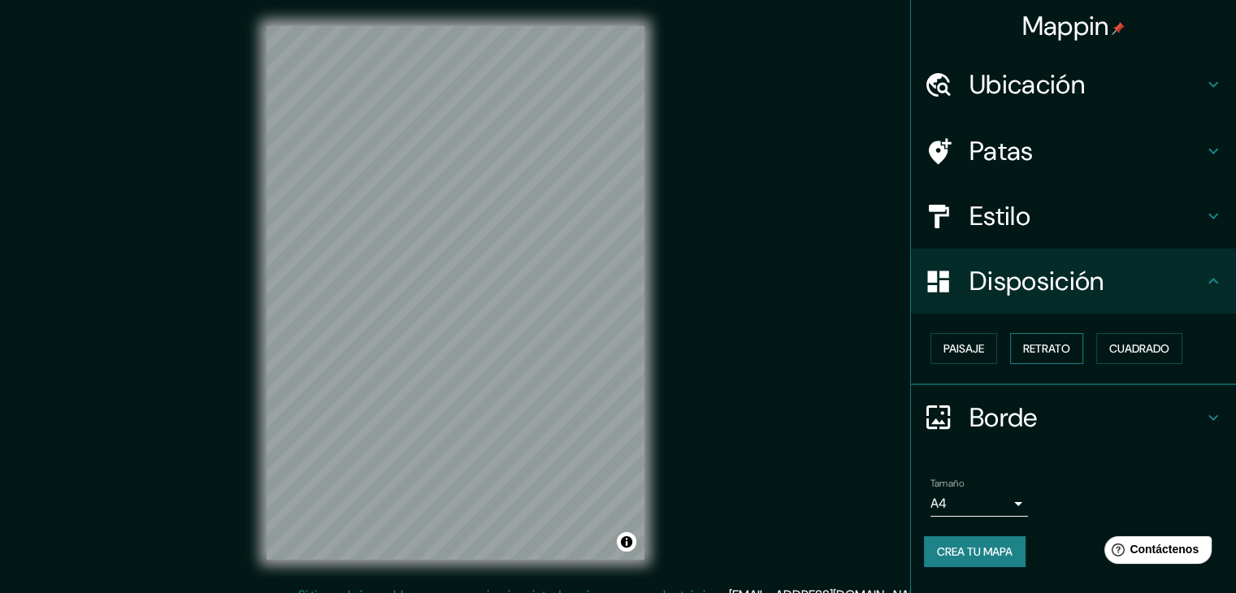
click at [1050, 352] on font "Retrato" at bounding box center [1046, 348] width 47 height 15
click at [973, 341] on font "Paisaje" at bounding box center [963, 348] width 41 height 15
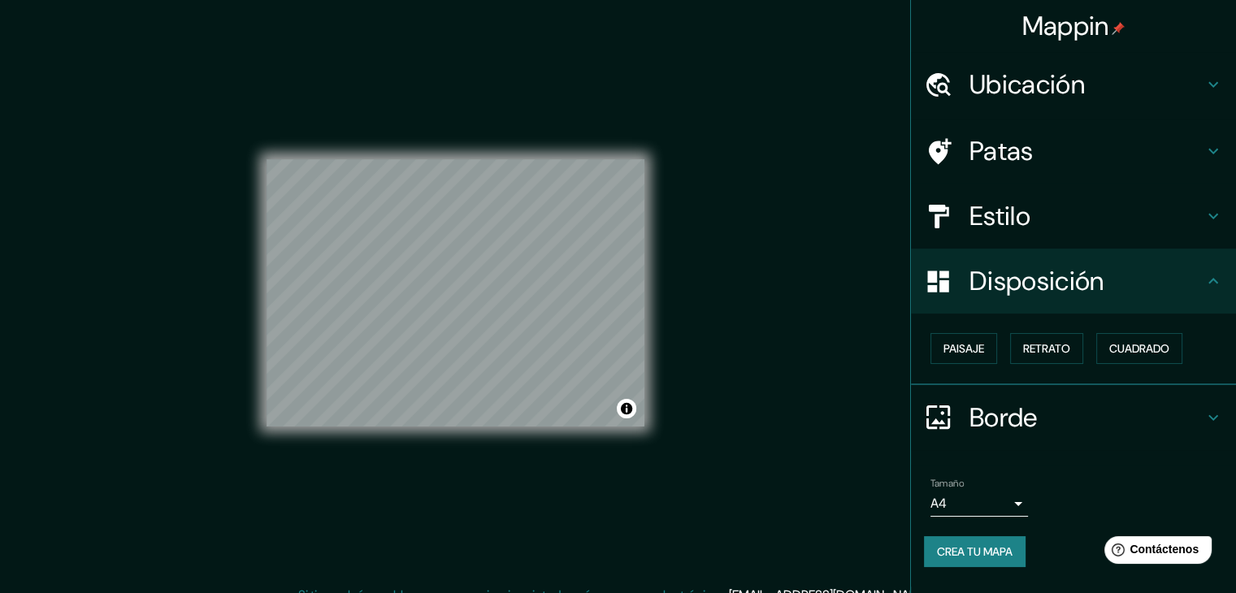
click at [1044, 206] on h4 "Estilo" at bounding box center [1086, 216] width 234 height 33
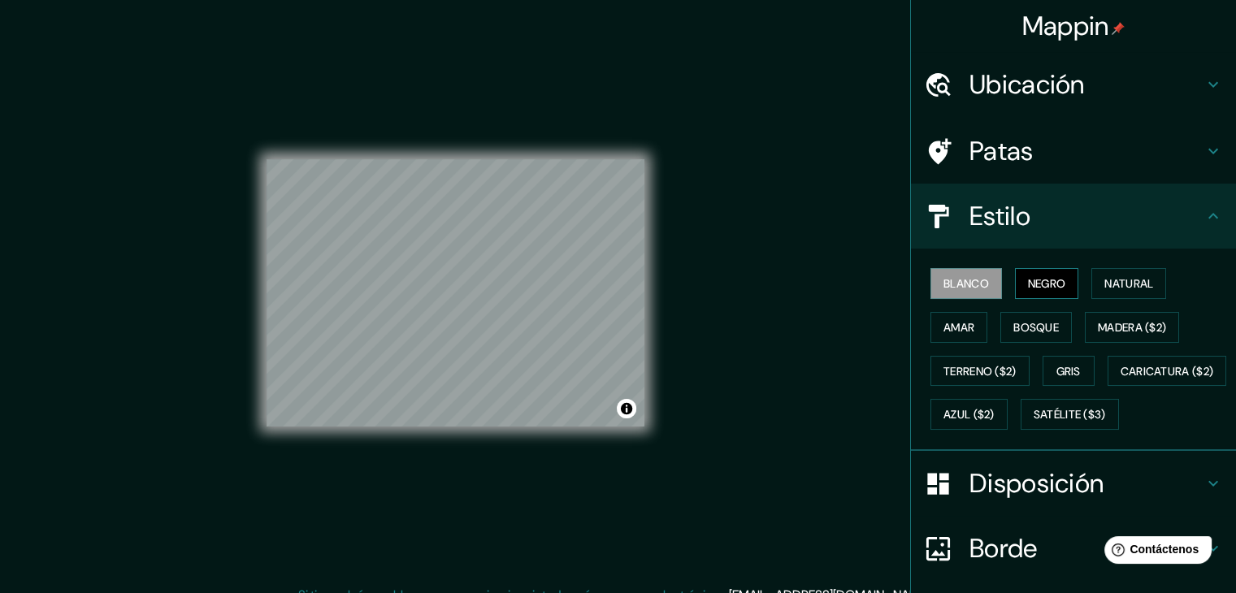
click at [1048, 289] on font "Negro" at bounding box center [1047, 283] width 38 height 15
click at [1112, 284] on font "Natural" at bounding box center [1128, 283] width 49 height 15
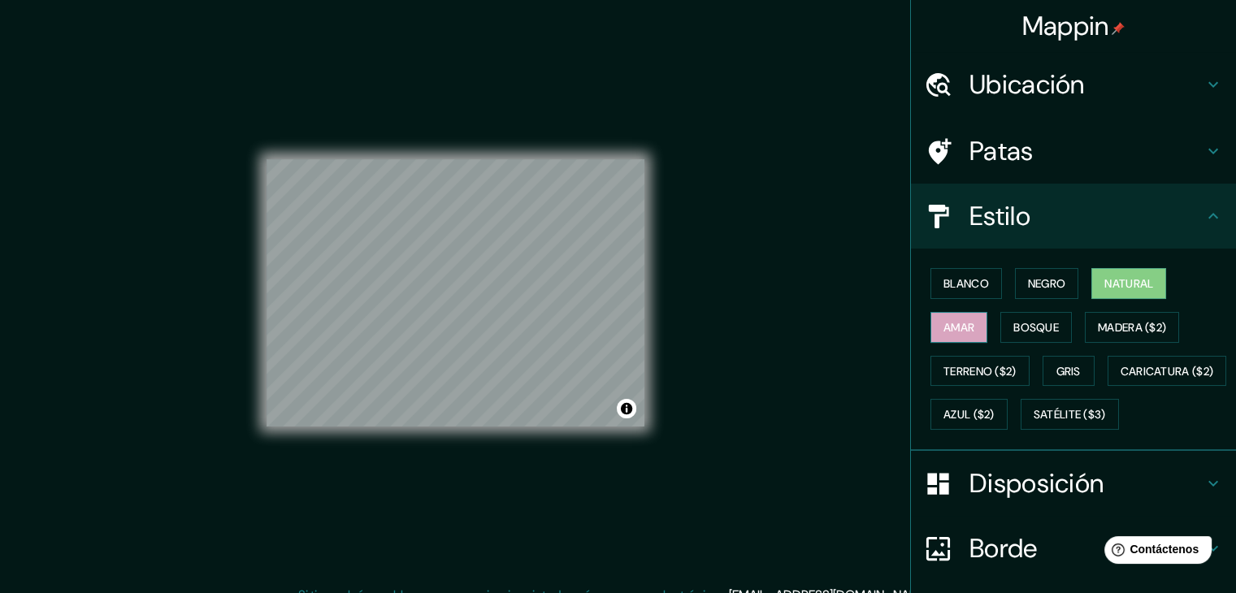
click at [968, 327] on button "Amar" at bounding box center [958, 327] width 57 height 31
click at [1025, 326] on font "Bosque" at bounding box center [1036, 327] width 46 height 15
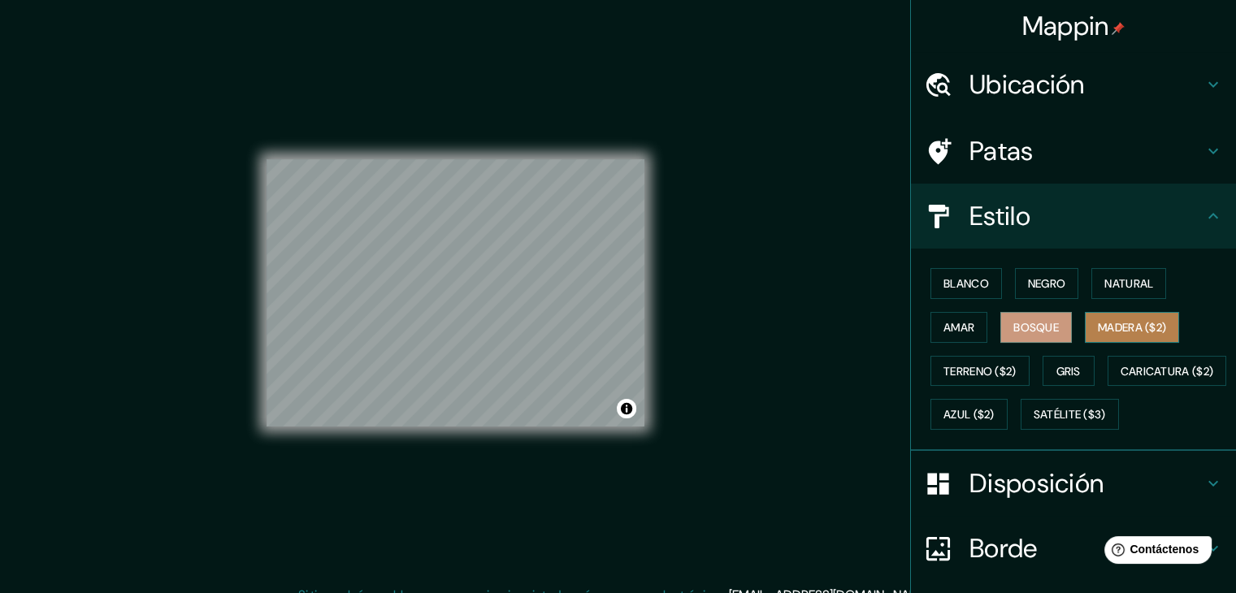
click at [1099, 326] on font "Madera ($2)" at bounding box center [1132, 327] width 68 height 15
